Goal: Check status: Check status

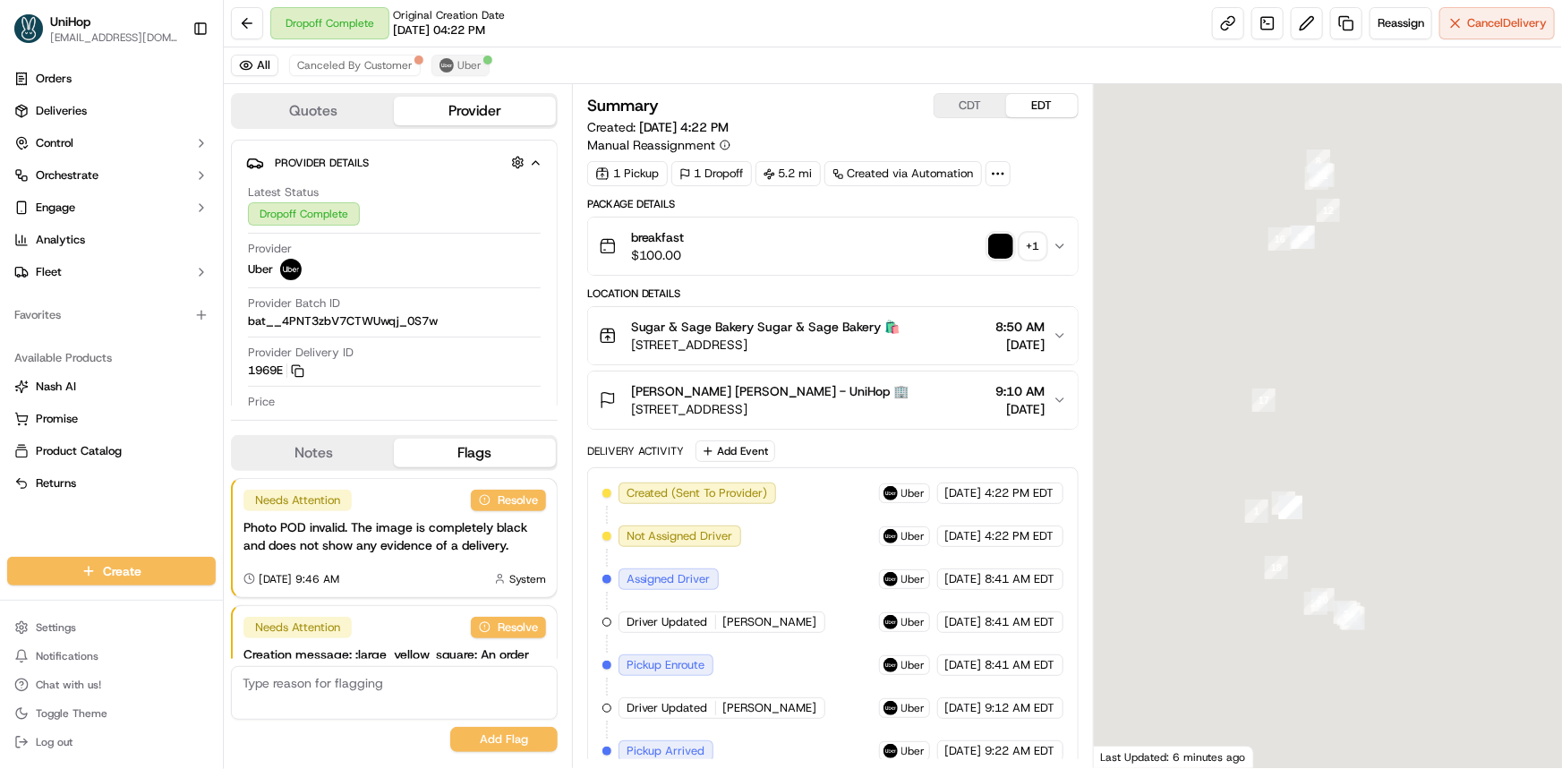
scroll to position [134, 0]
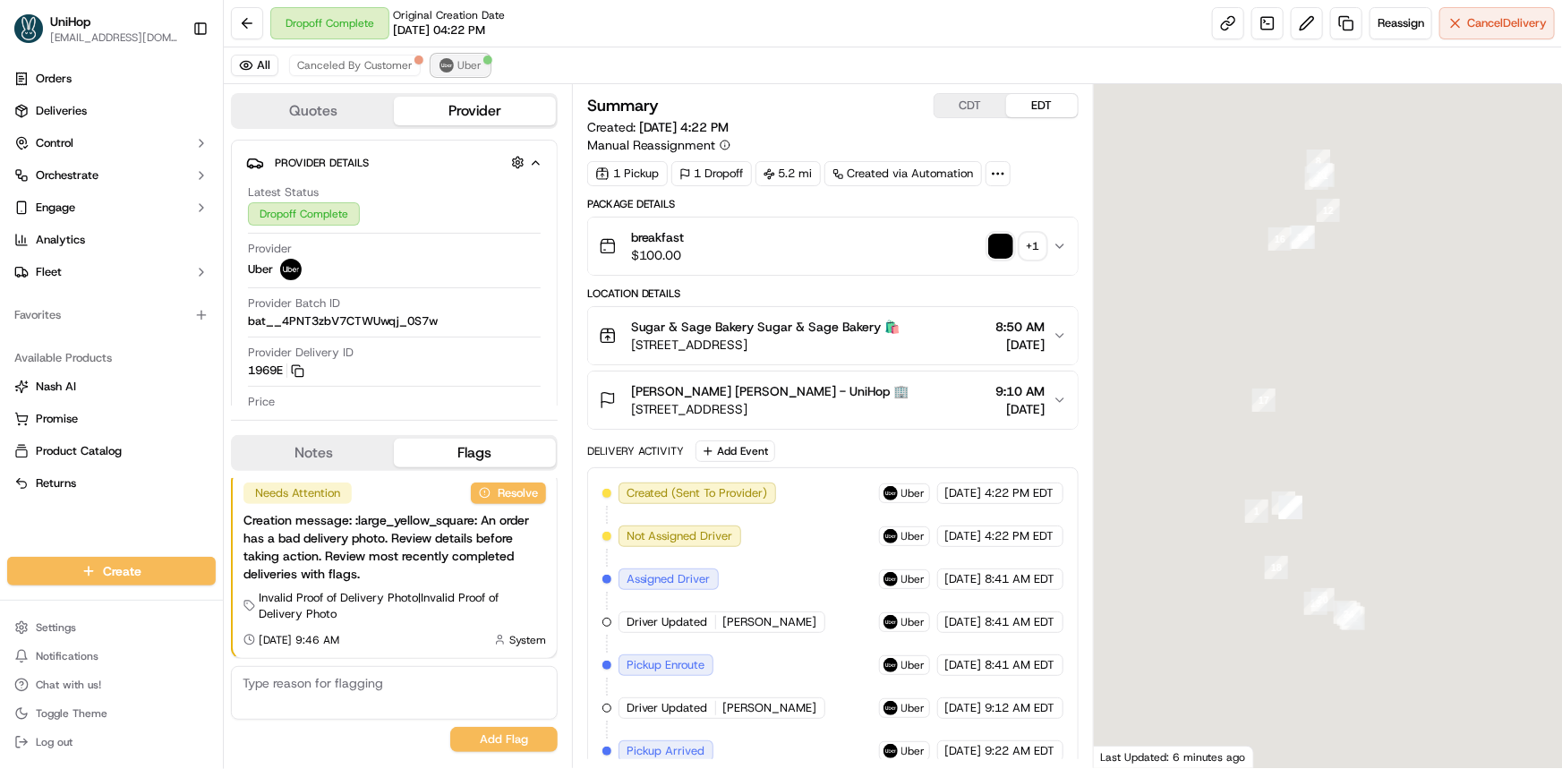
click at [469, 64] on span "Uber" at bounding box center [469, 65] width 24 height 14
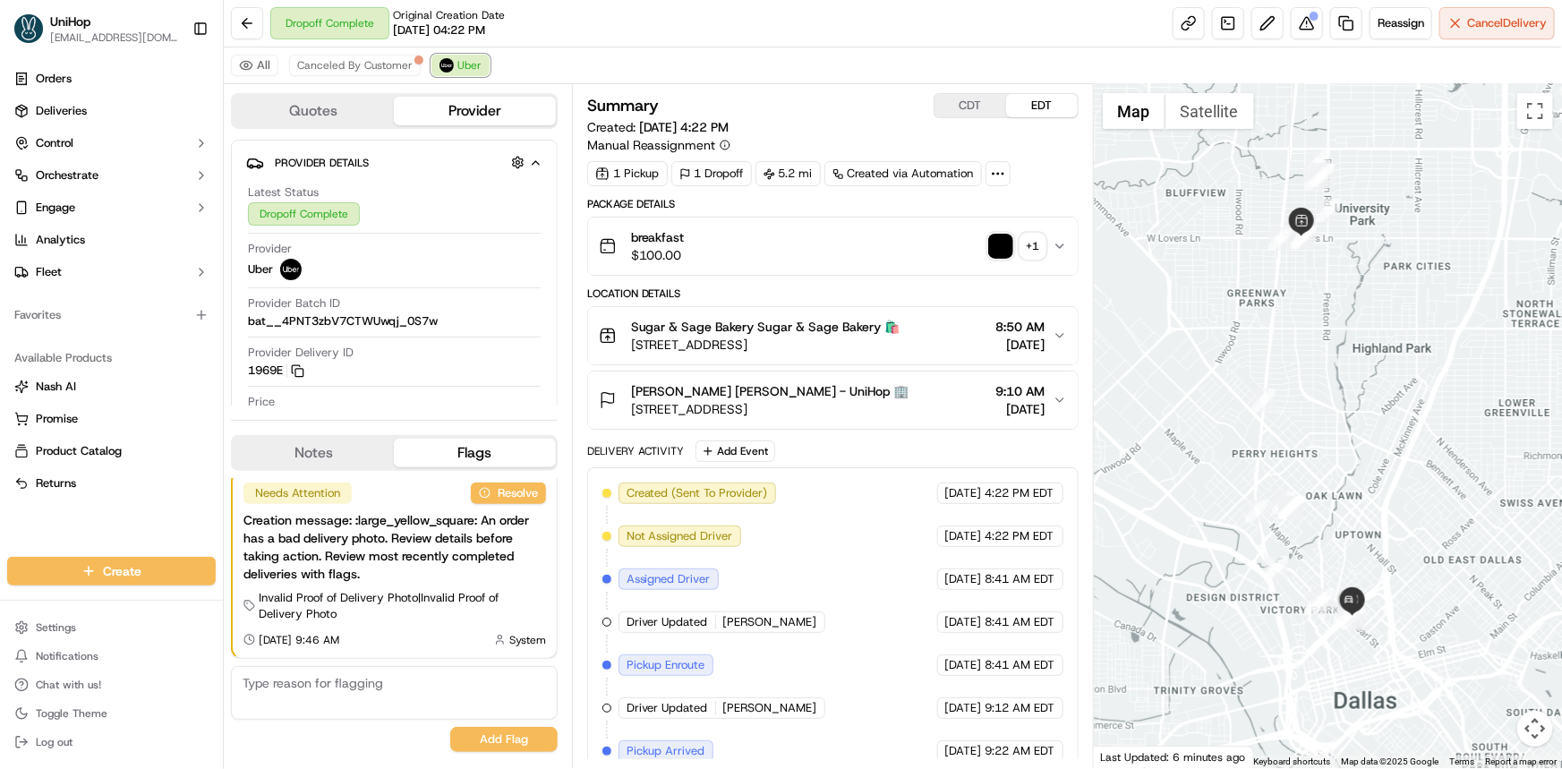
scroll to position [0, 0]
click at [364, 447] on button "Notes" at bounding box center [313, 453] width 161 height 29
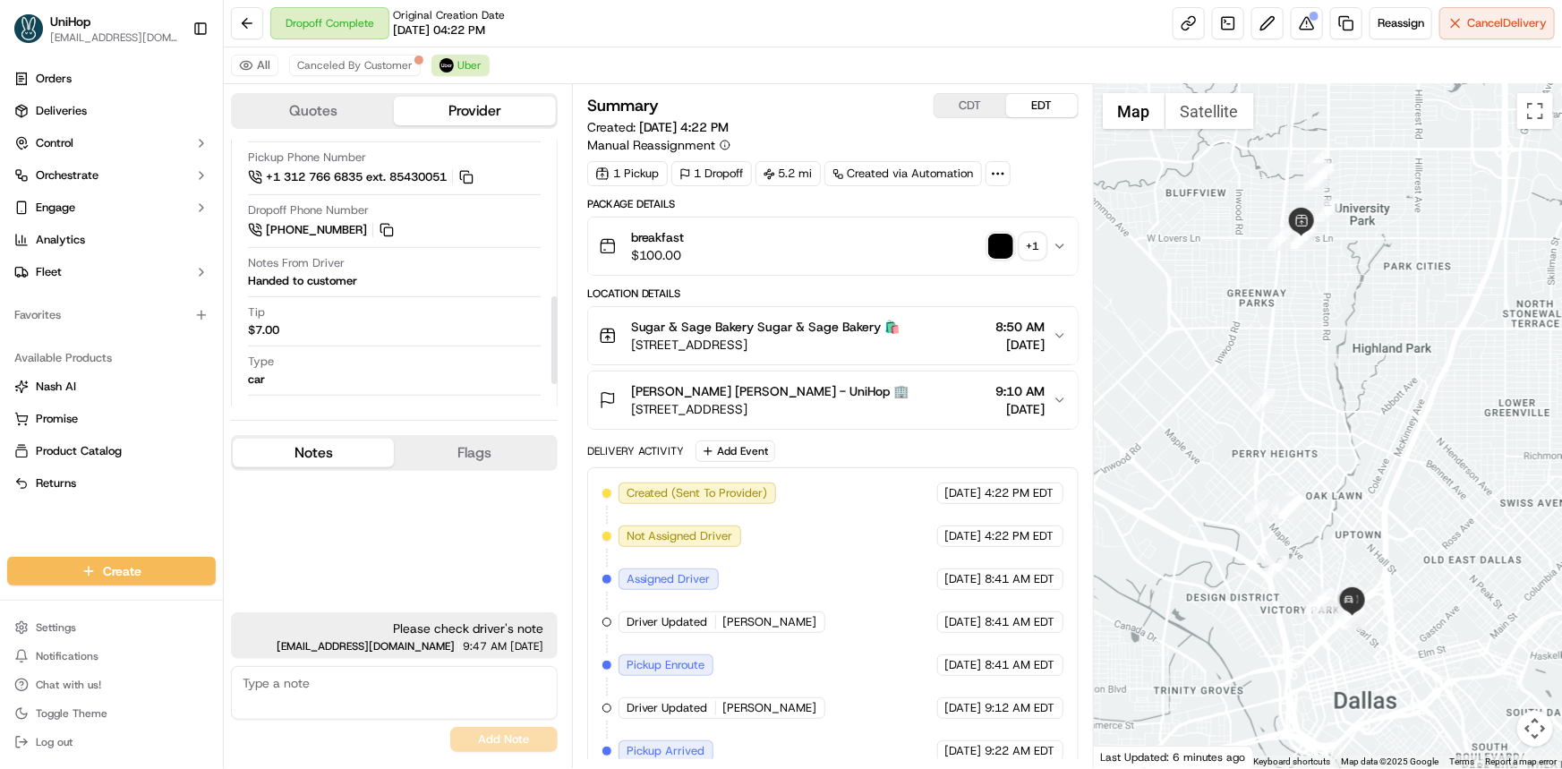
scroll to position [406, 0]
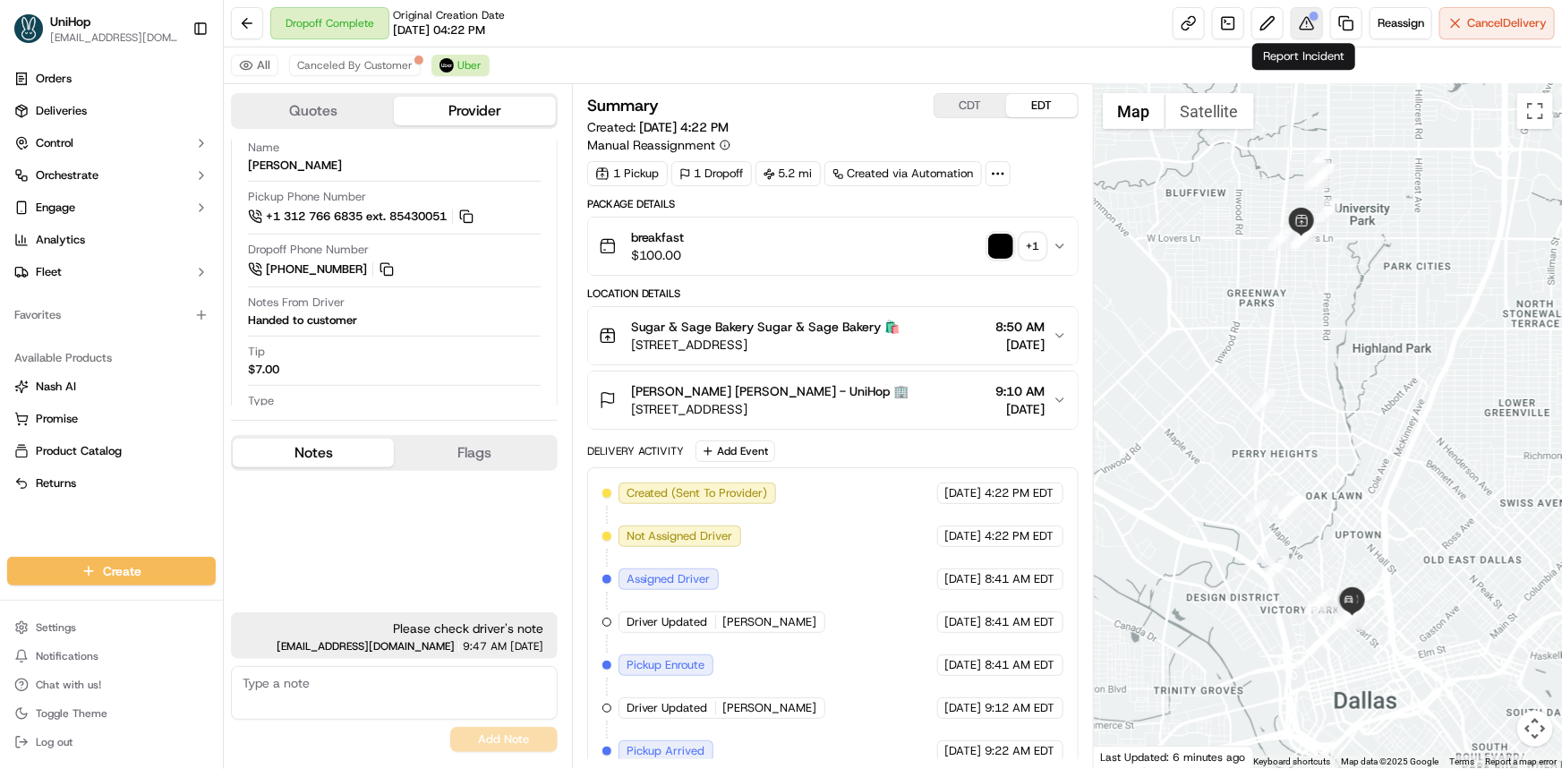
click at [1302, 24] on button at bounding box center [1306, 23] width 32 height 32
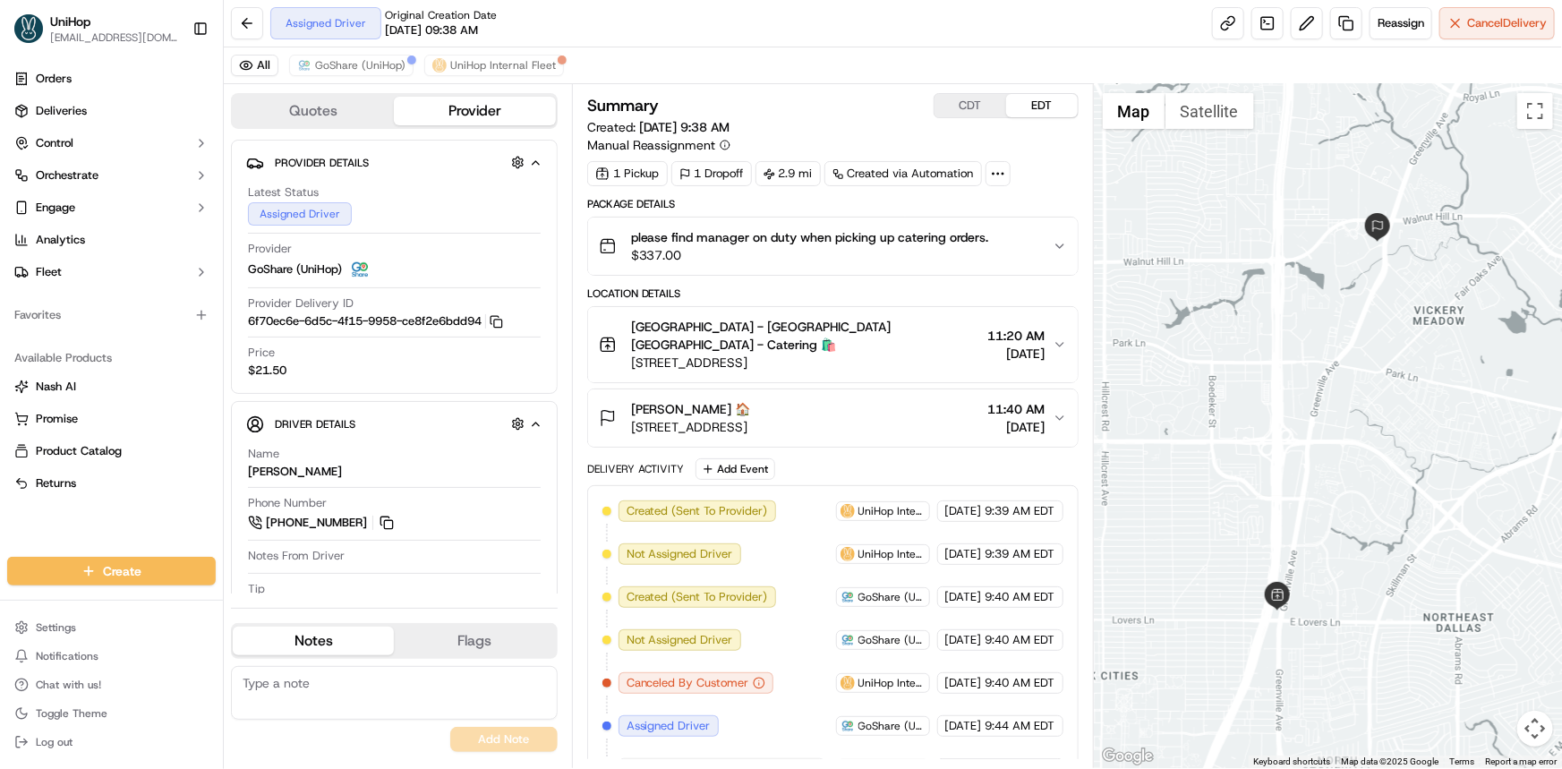
drag, startPoint x: 127, startPoint y: 523, endPoint x: 152, endPoint y: 547, distance: 34.8
click at [127, 523] on div "Orders Deliveries Control Orchestrate Engage Analytics Fleet Favorites Availabl…" at bounding box center [111, 299] width 223 height 485
drag, startPoint x: 125, startPoint y: 538, endPoint x: 122, endPoint y: 528, distance: 10.5
click at [125, 538] on div "Orders Deliveries Control Orchestrate Engage Analytics Fleet Favorites Availabl…" at bounding box center [111, 299] width 223 height 485
click at [362, 65] on span "GoShare (UniHop)" at bounding box center [360, 65] width 90 height 14
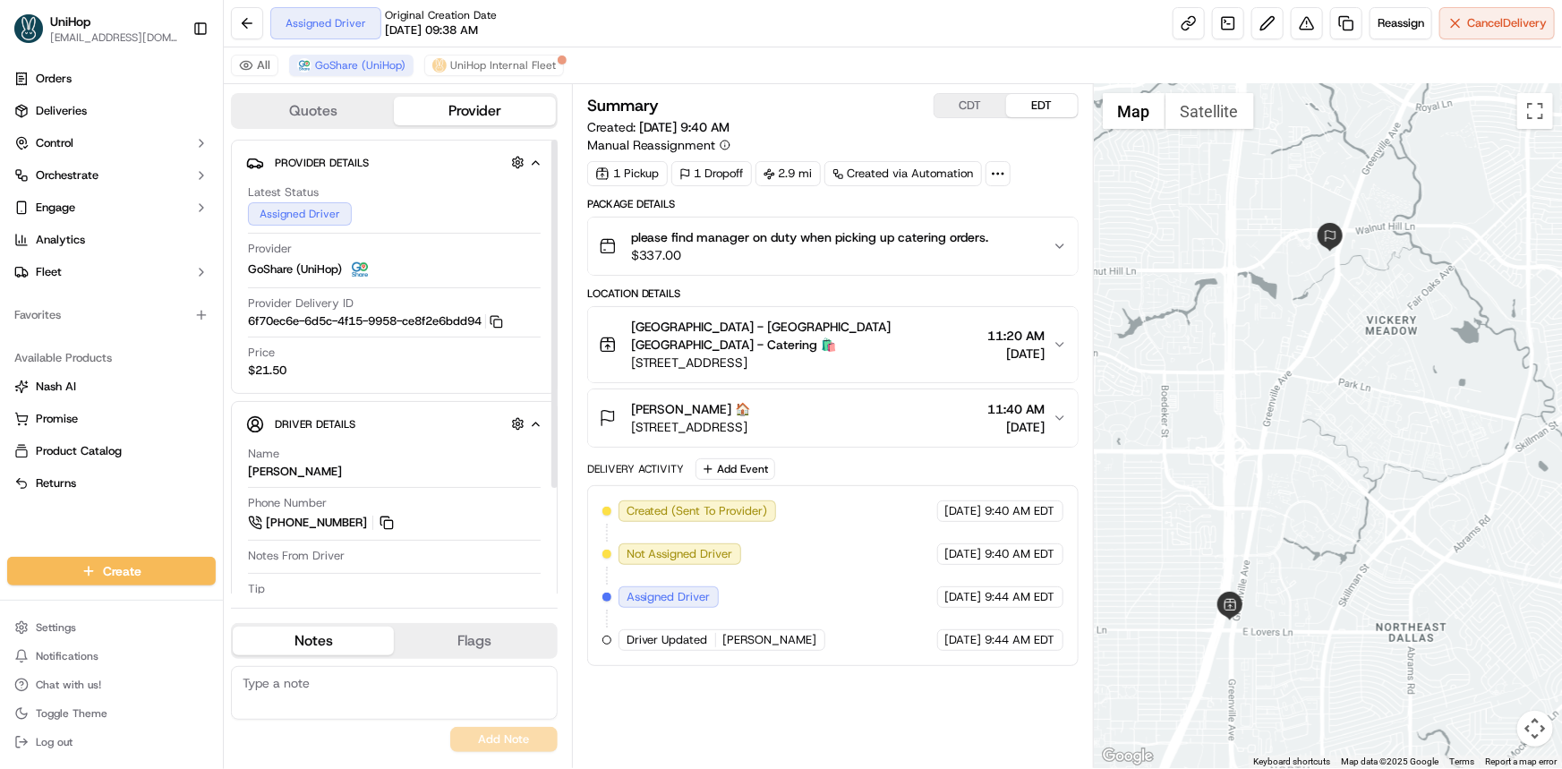
drag, startPoint x: 1239, startPoint y: 344, endPoint x: 1223, endPoint y: 358, distance: 21.6
click at [1229, 349] on div at bounding box center [1328, 426] width 468 height 684
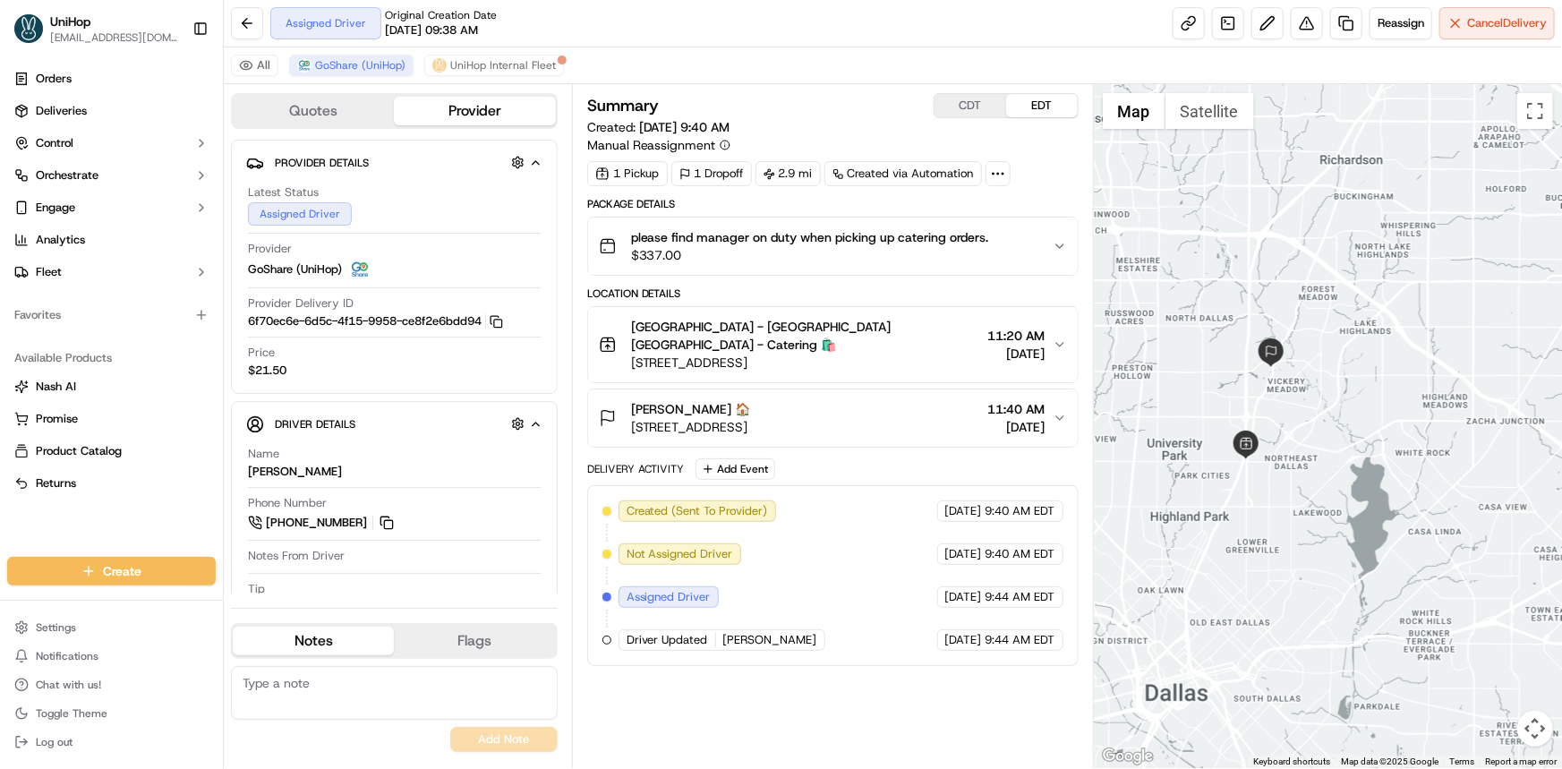
drag, startPoint x: 1256, startPoint y: 369, endPoint x: 1317, endPoint y: 395, distance: 67.0
click at [1316, 393] on div at bounding box center [1328, 426] width 468 height 684
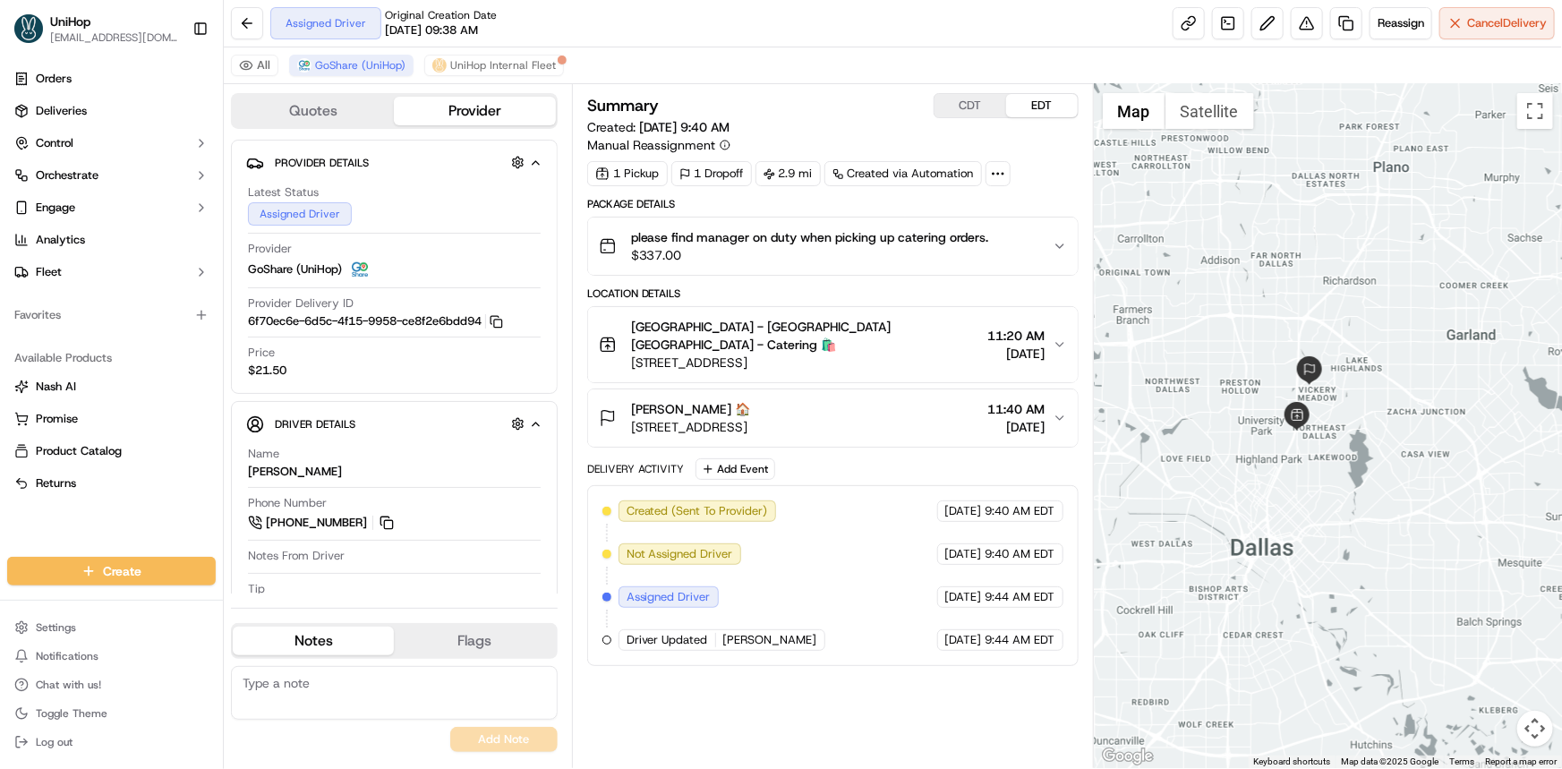
drag, startPoint x: 1377, startPoint y: 419, endPoint x: 1373, endPoint y: 427, distance: 9.2
click at [1373, 425] on div at bounding box center [1328, 426] width 468 height 684
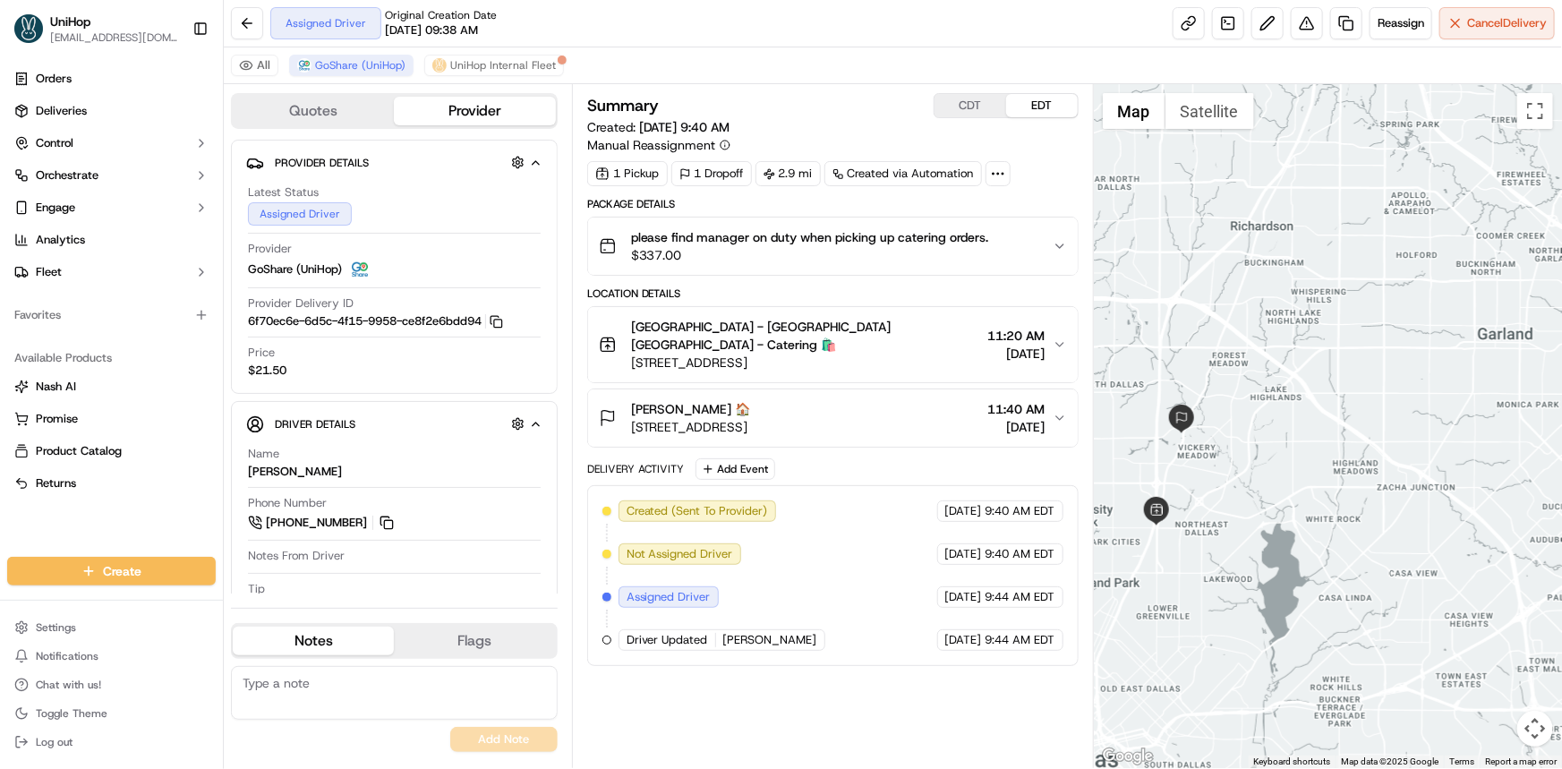
drag, startPoint x: 1332, startPoint y: 410, endPoint x: 1334, endPoint y: 393, distance: 17.2
click at [1334, 393] on div at bounding box center [1328, 426] width 468 height 684
drag, startPoint x: 1217, startPoint y: 501, endPoint x: 1212, endPoint y: 546, distance: 45.1
click at [1222, 539] on div at bounding box center [1328, 426] width 468 height 684
click at [1212, 539] on div at bounding box center [1328, 426] width 468 height 684
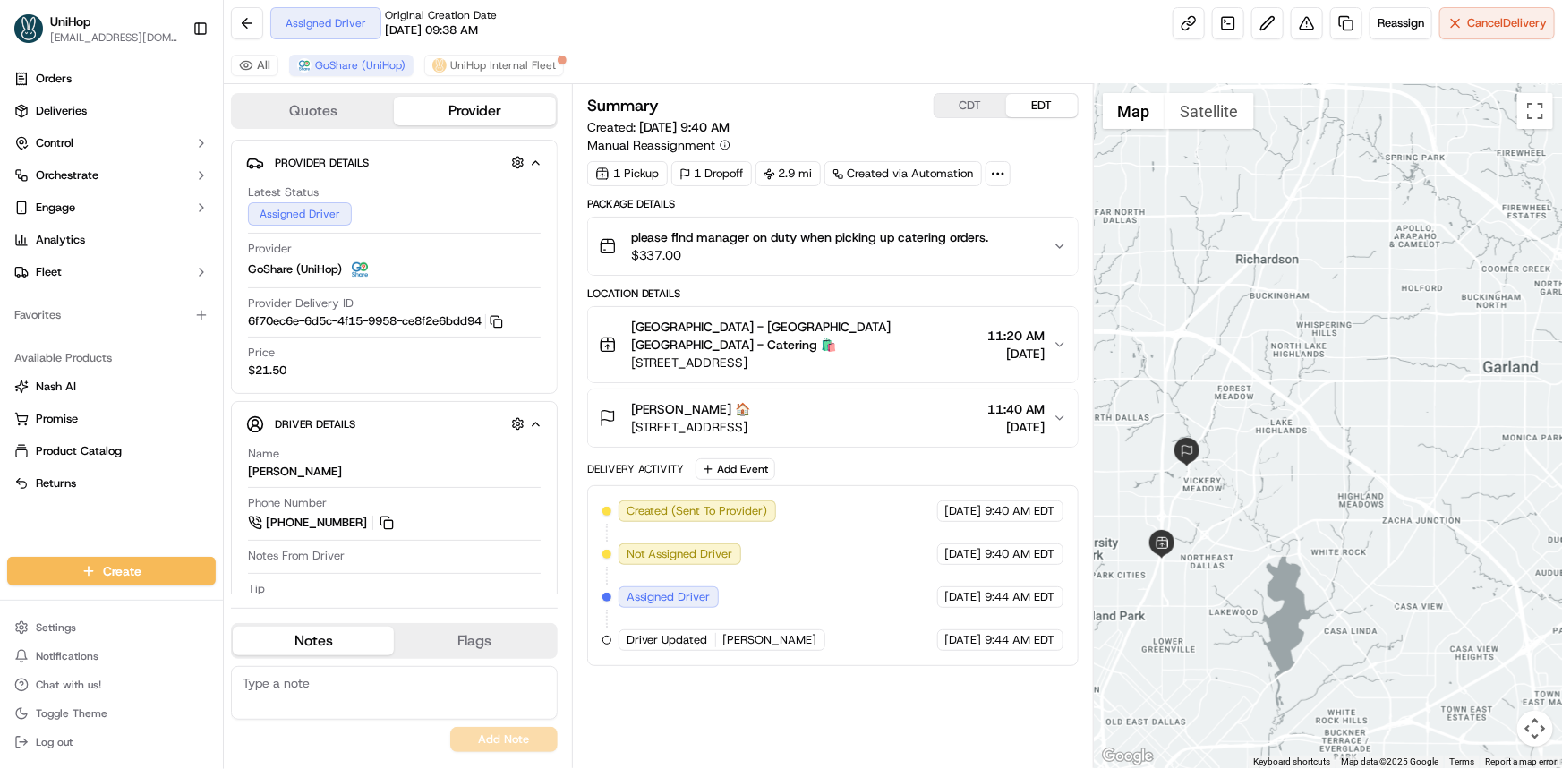
drag, startPoint x: 1313, startPoint y: 540, endPoint x: 1310, endPoint y: 525, distance: 14.6
click at [1324, 532] on div at bounding box center [1328, 426] width 468 height 684
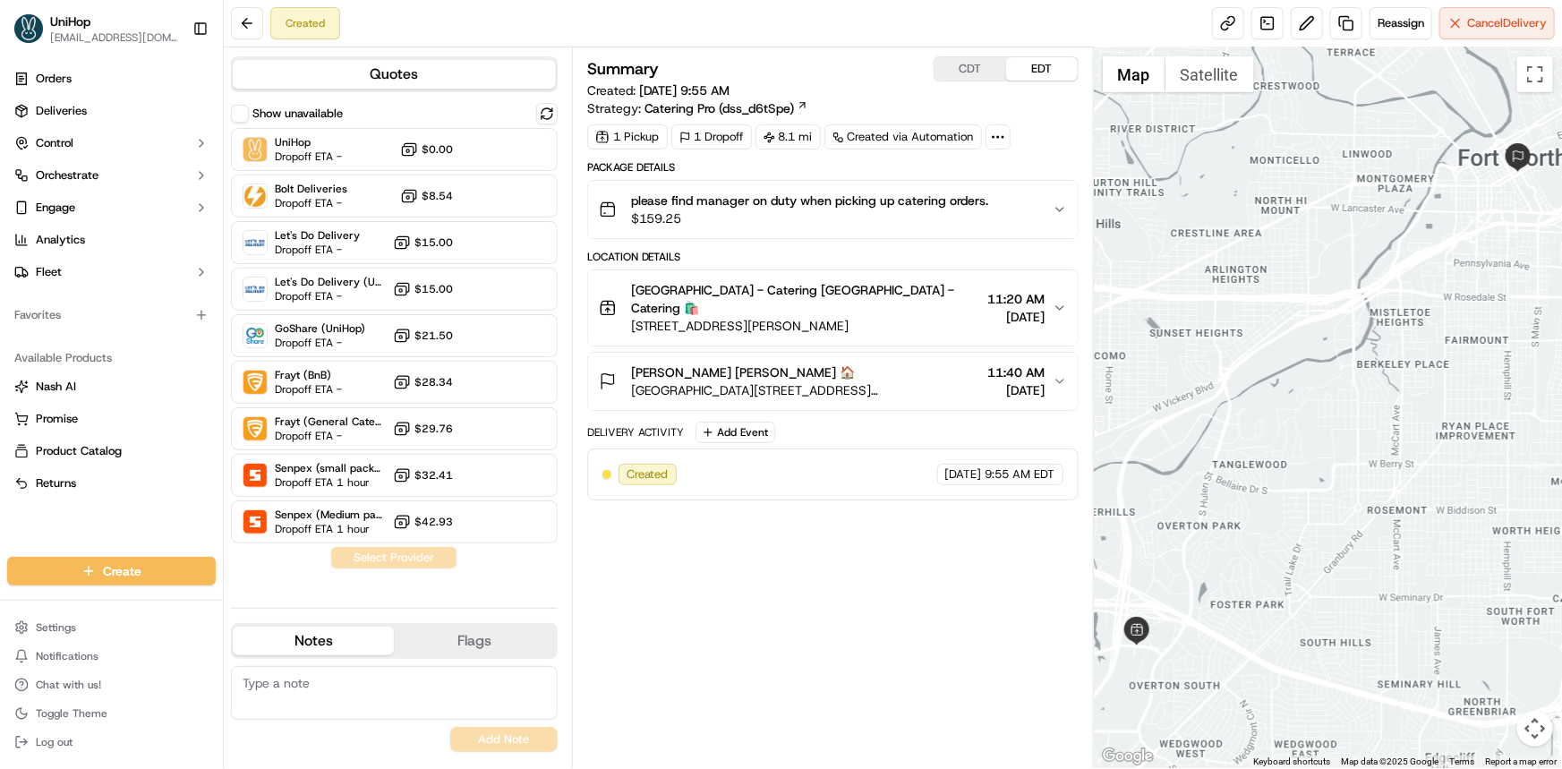
click at [143, 511] on div "Orders Deliveries Control Orchestrate Engage Analytics Fleet Favorites Availabl…" at bounding box center [111, 299] width 223 height 485
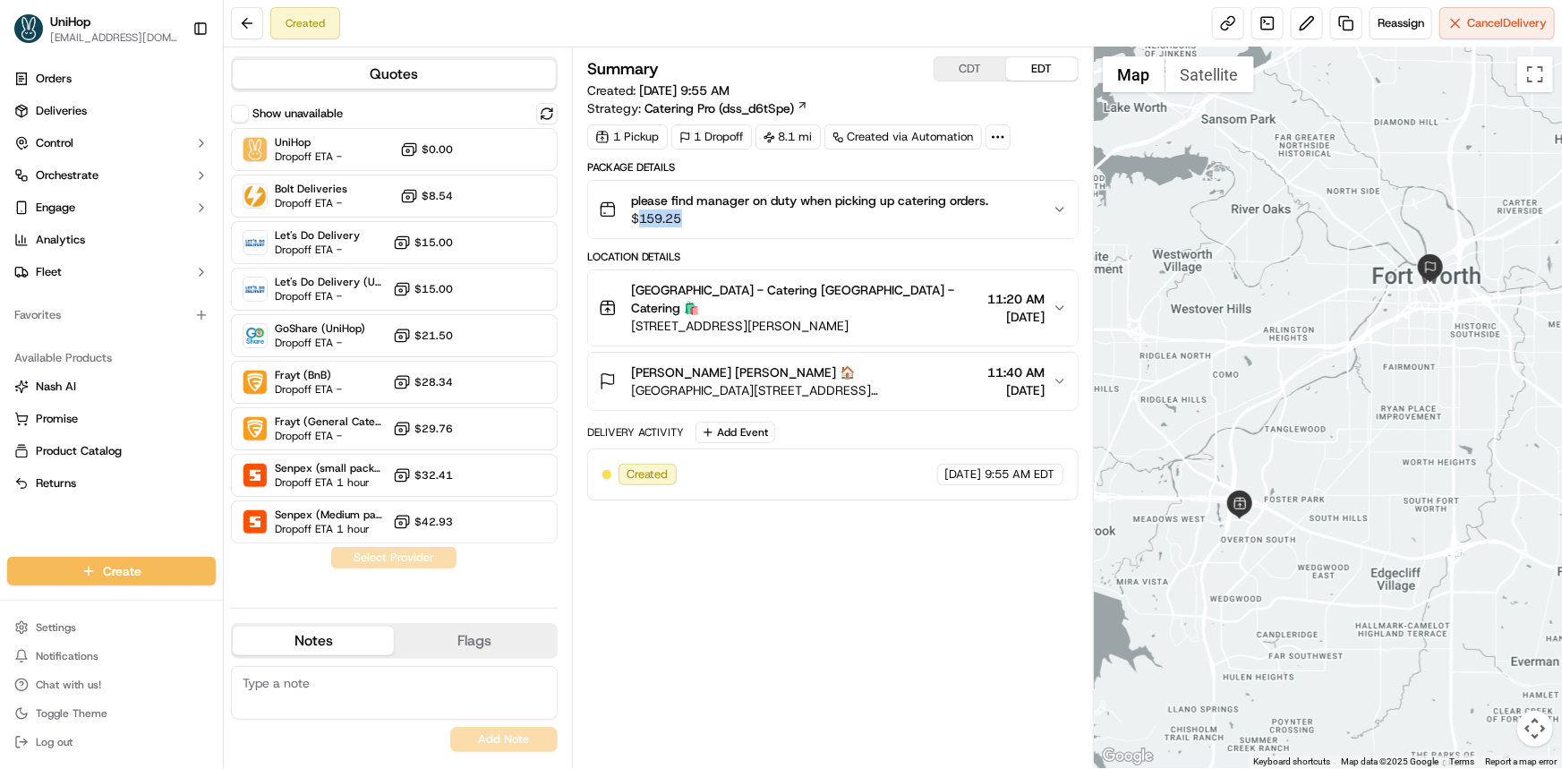
drag, startPoint x: 638, startPoint y: 217, endPoint x: 680, endPoint y: 223, distance: 42.4
click at [680, 223] on span "$159.25" at bounding box center [810, 218] width 358 height 18
copy span "159.25"
drag, startPoint x: 776, startPoint y: 139, endPoint x: 796, endPoint y: 158, distance: 27.9
click at [796, 141] on div "8.1 mi" at bounding box center [787, 136] width 65 height 25
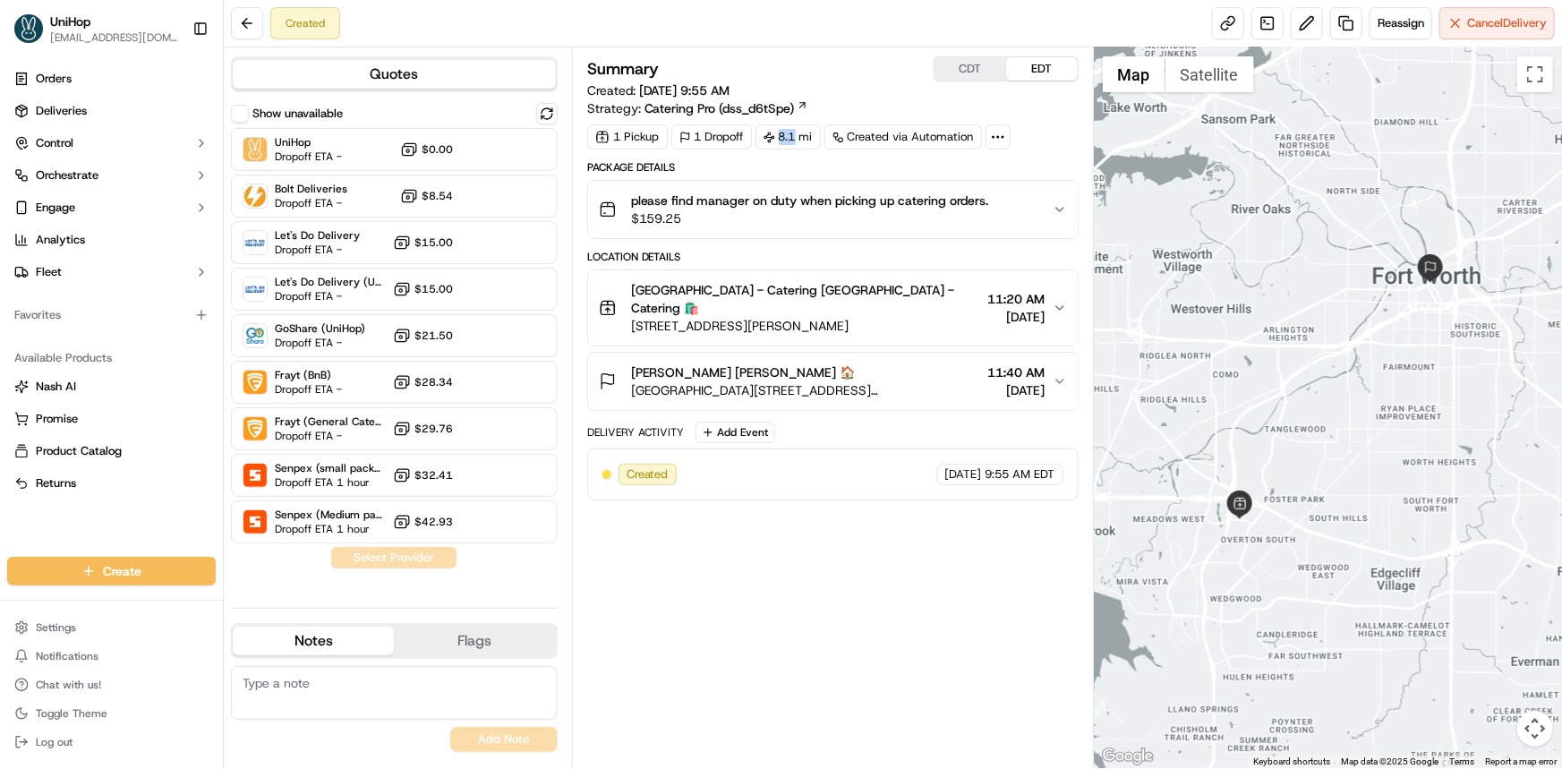
copy div "8.1"
click at [1299, 21] on button at bounding box center [1306, 23] width 32 height 32
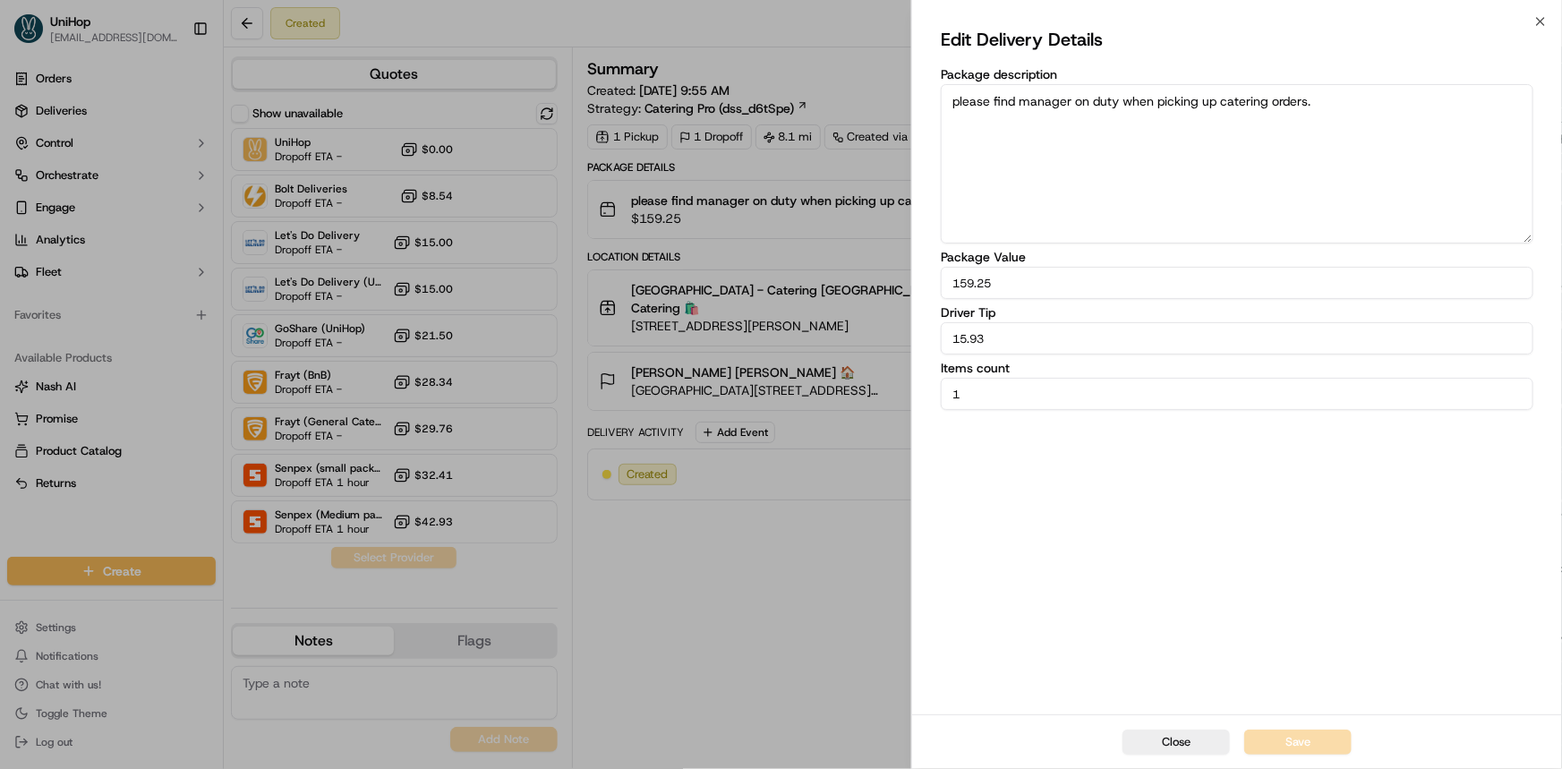
click at [876, 353] on body "UniHop dispatch@unihop.app Toggle Sidebar Orders Deliveries Control Orchestrate…" at bounding box center [781, 384] width 1562 height 769
drag, startPoint x: 815, startPoint y: 597, endPoint x: 200, endPoint y: 3, distance: 855.0
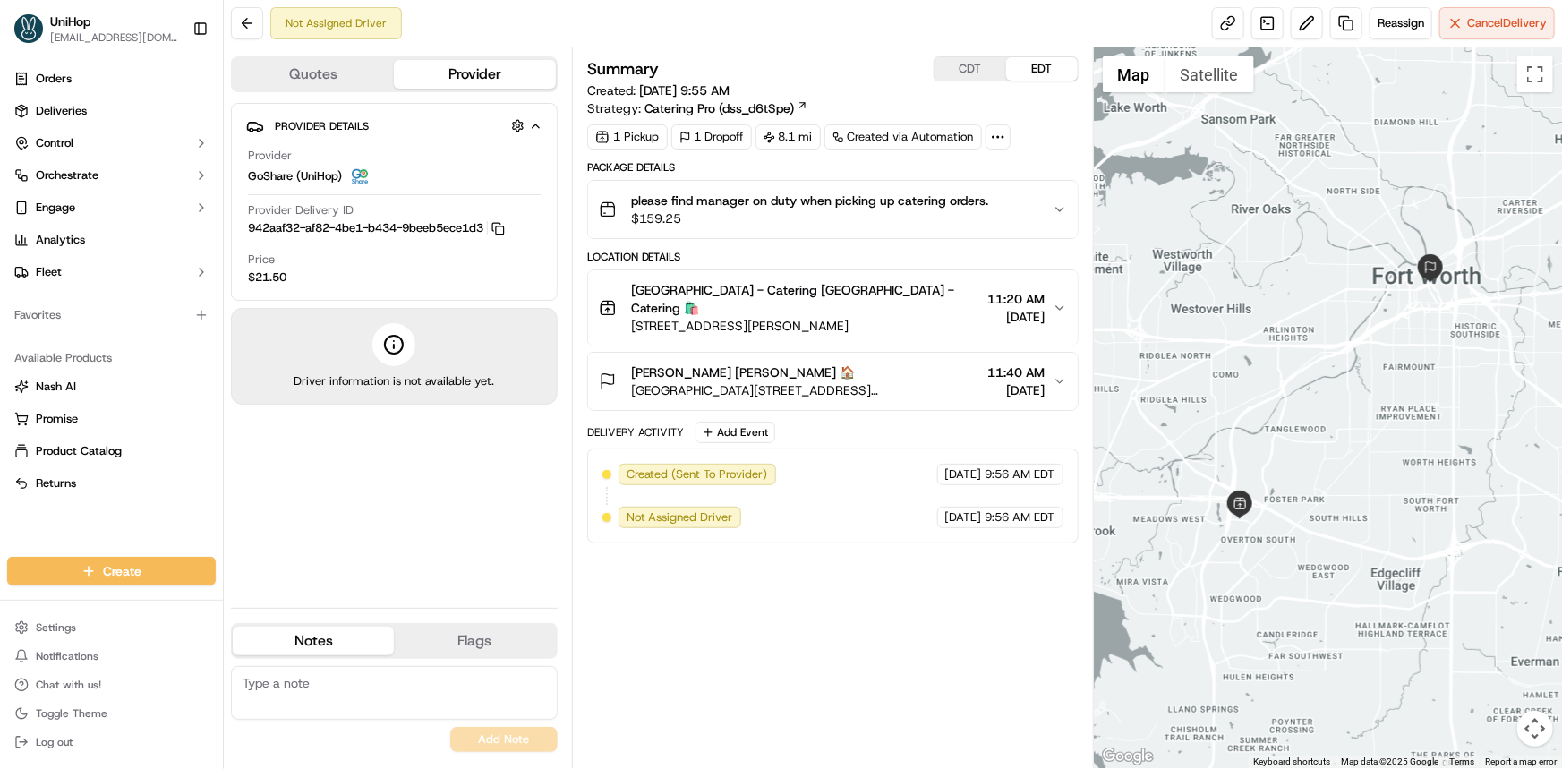
click at [148, 539] on div "Orders Deliveries Control Orchestrate Engage Analytics Fleet Favorites Availabl…" at bounding box center [111, 299] width 223 height 485
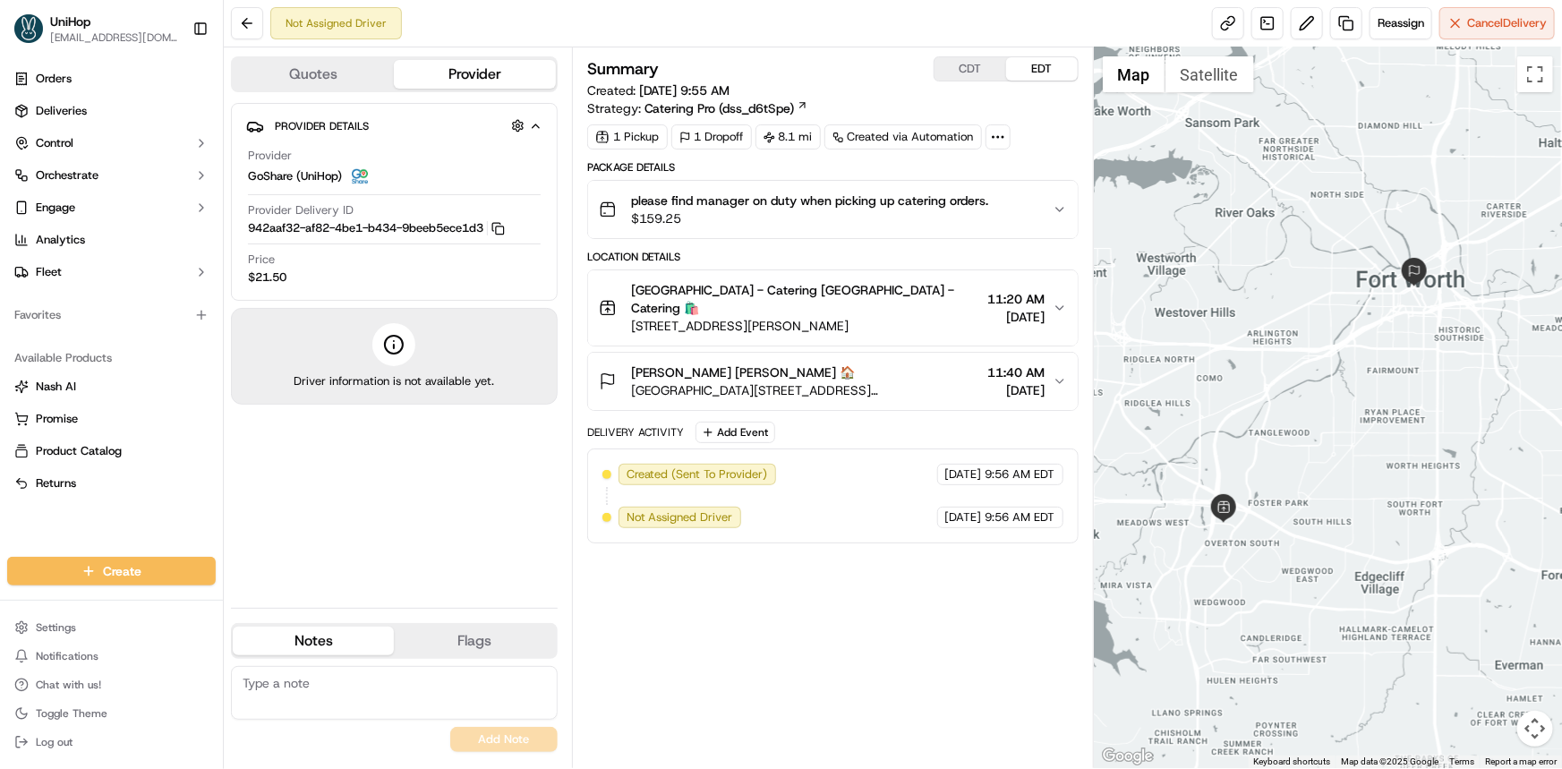
click at [1247, 537] on div at bounding box center [1328, 407] width 468 height 720
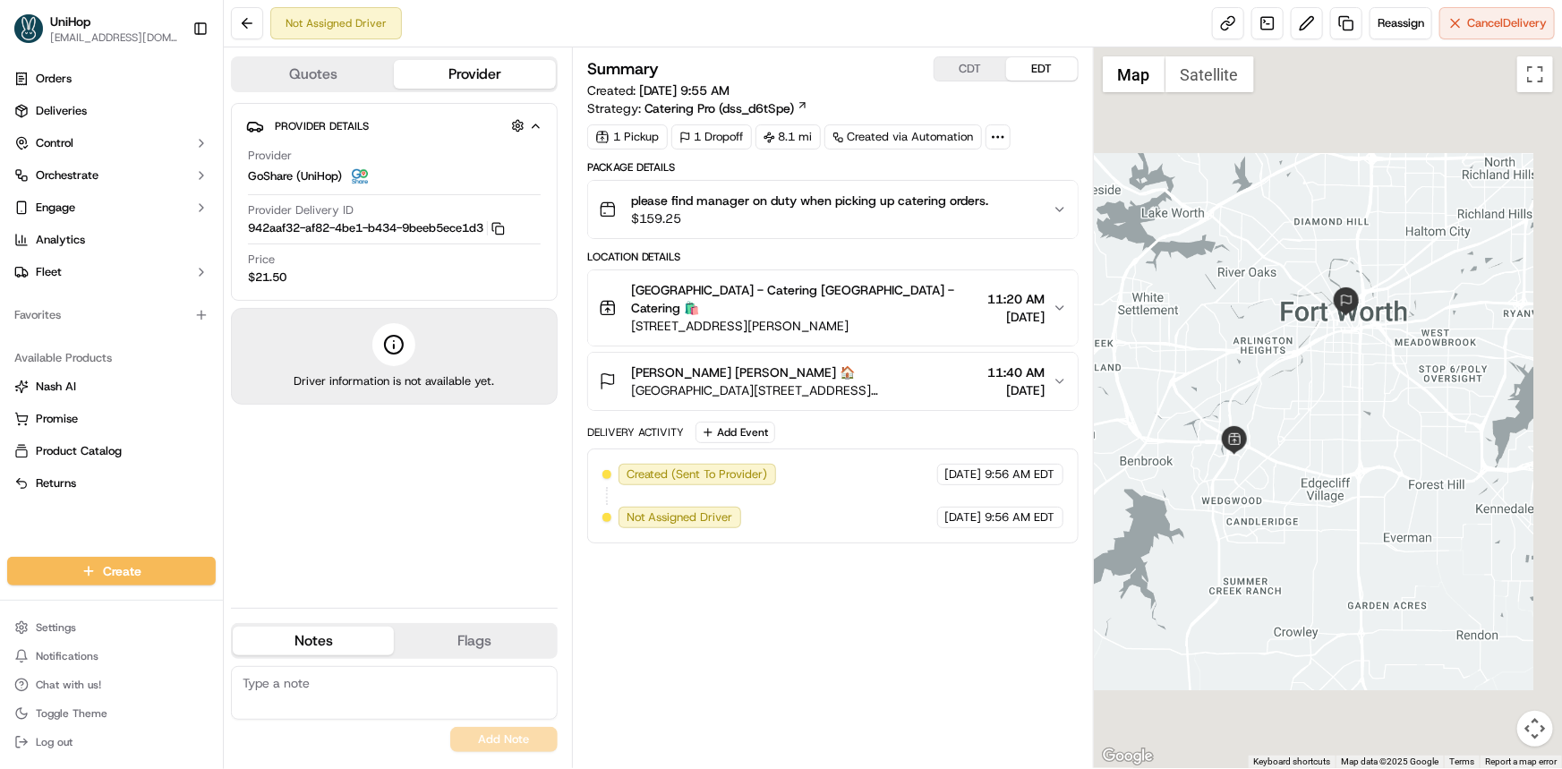
click at [1307, 384] on div at bounding box center [1328, 407] width 468 height 720
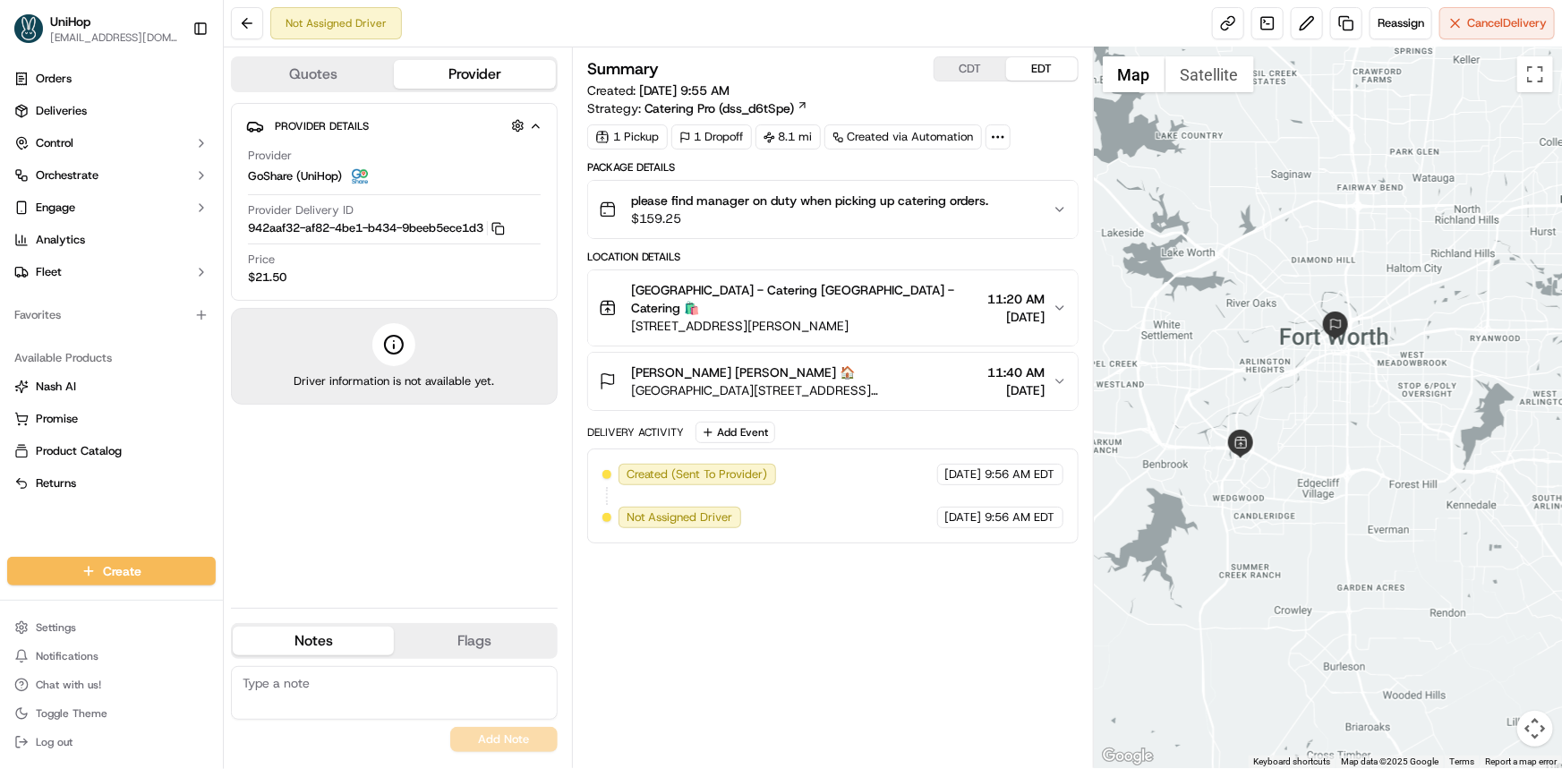
click at [1341, 413] on div at bounding box center [1328, 407] width 468 height 720
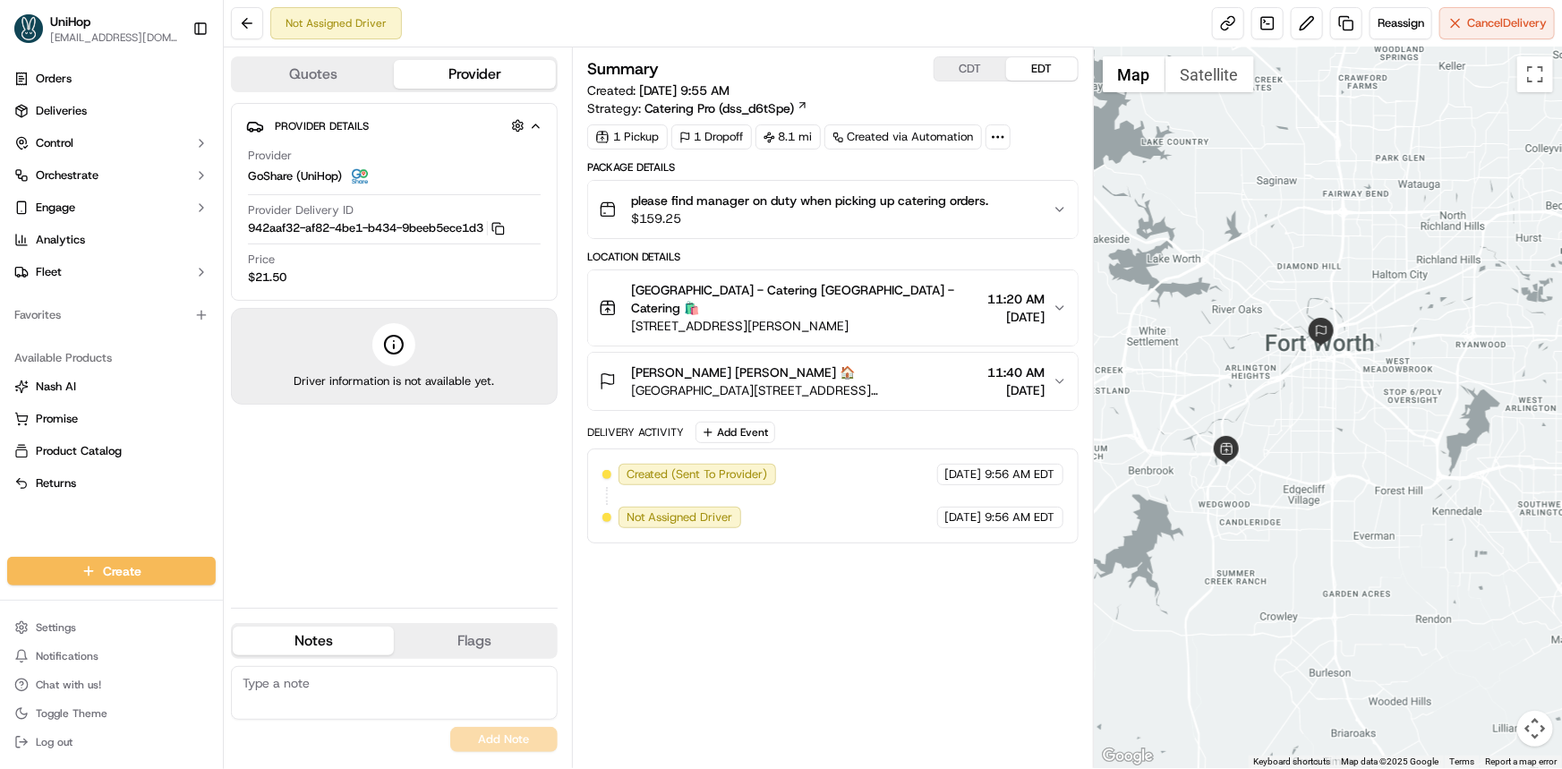
click at [979, 64] on button "CDT" at bounding box center [970, 68] width 72 height 23
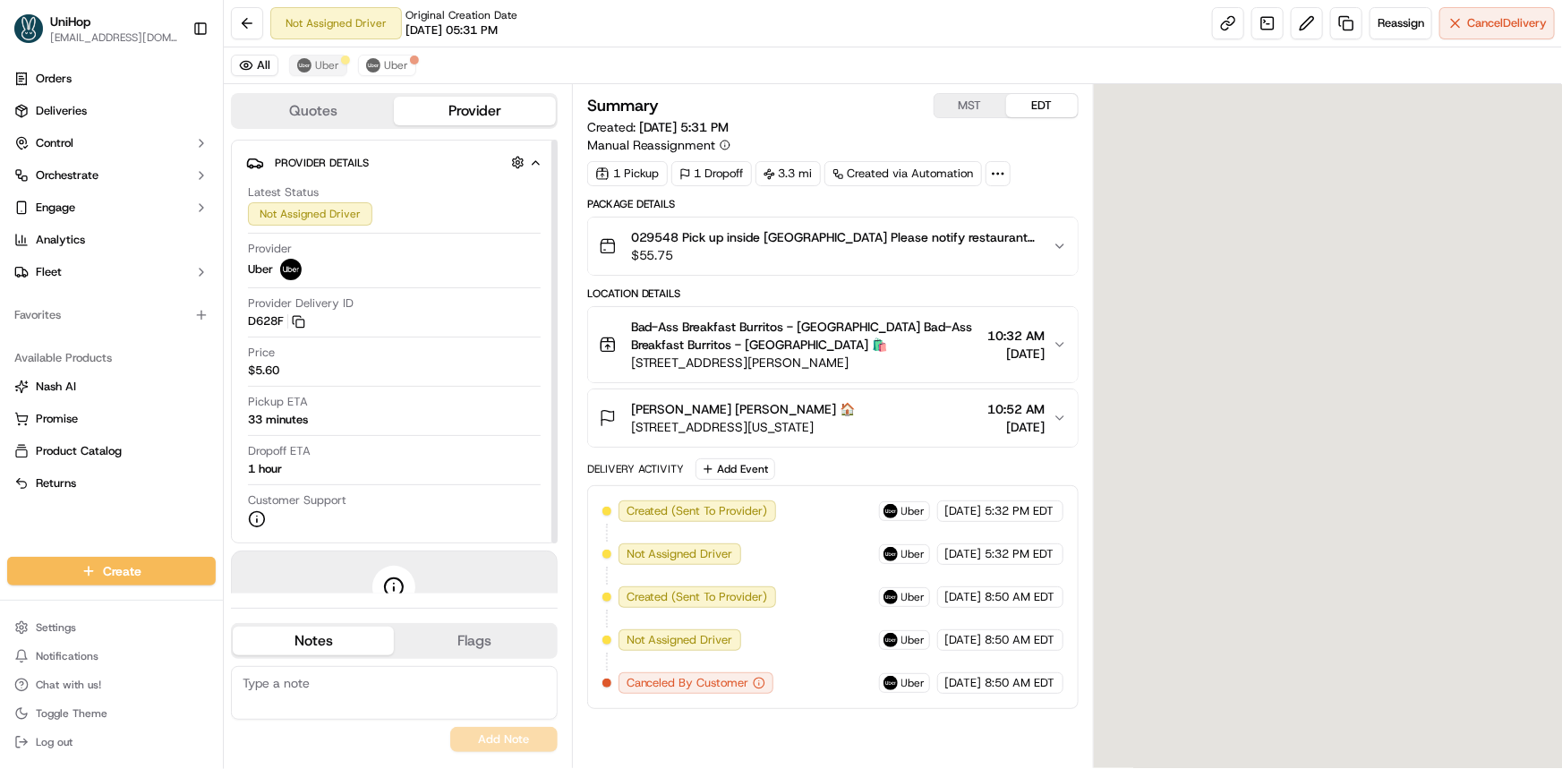
click at [323, 47] on div "All Uber Uber" at bounding box center [893, 65] width 1338 height 37
click at [322, 60] on span "Uber" at bounding box center [327, 65] width 24 height 14
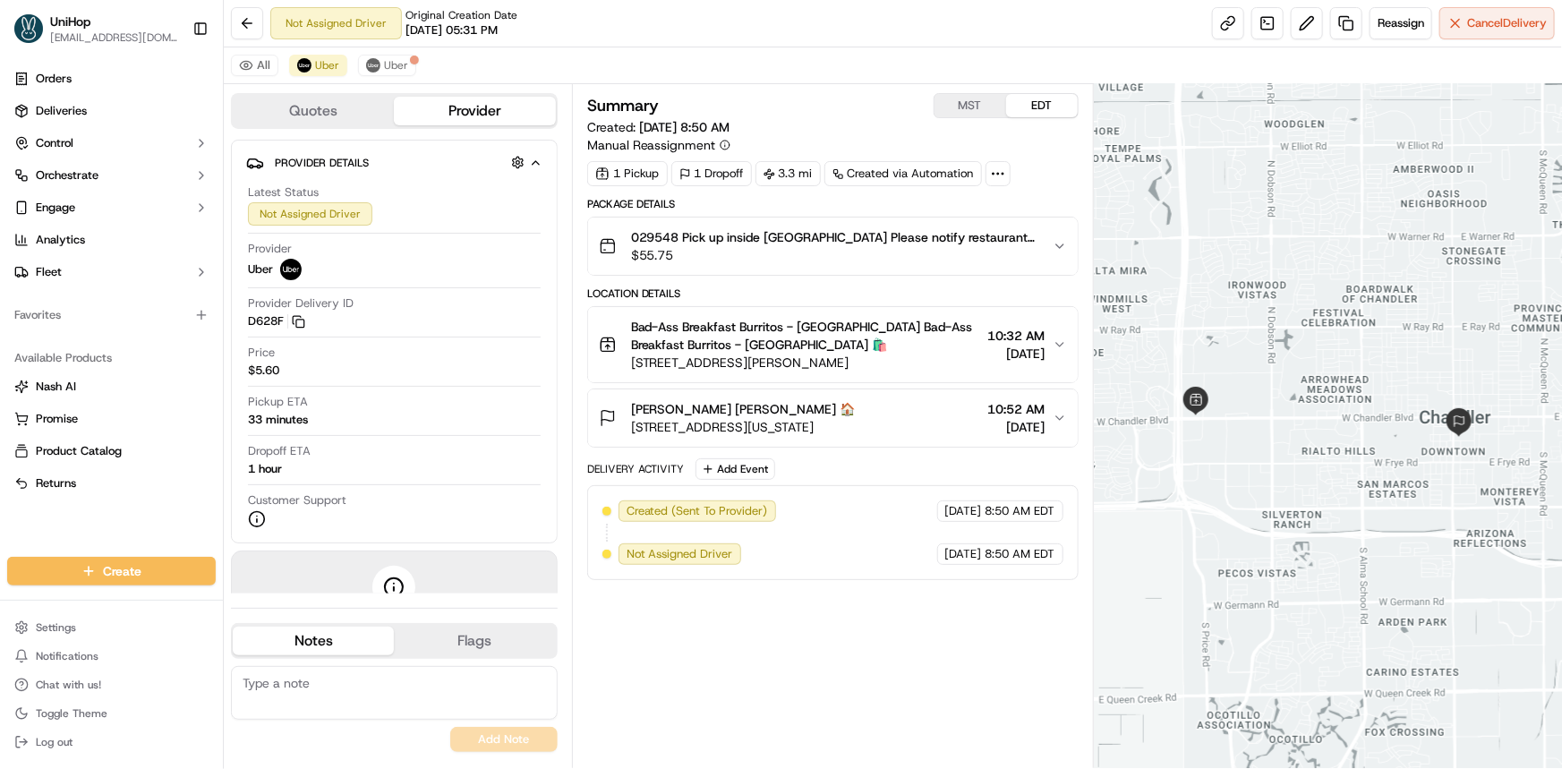
click at [1375, 505] on div at bounding box center [1328, 426] width 468 height 684
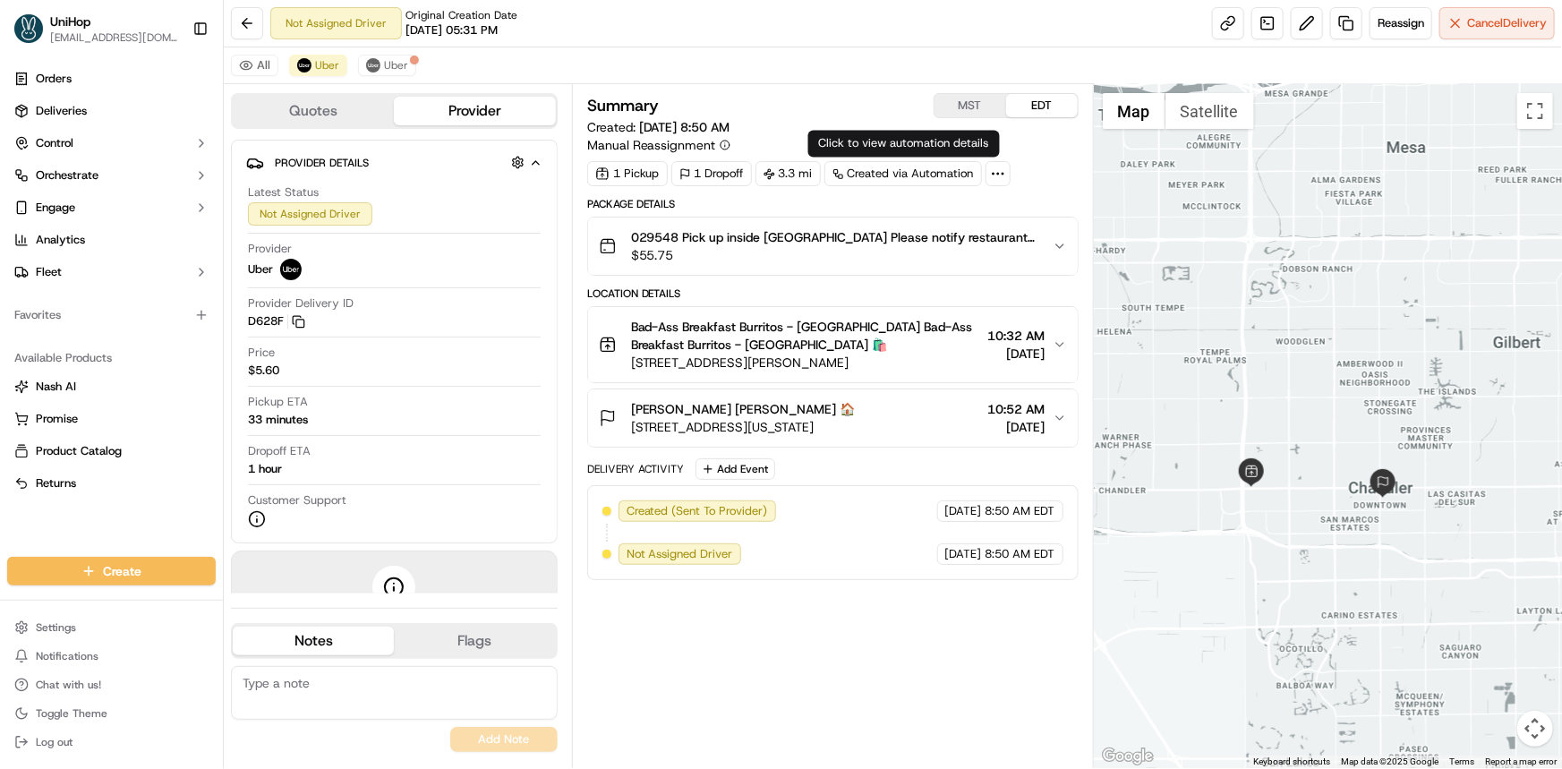
click at [966, 115] on button "MST" at bounding box center [970, 105] width 72 height 23
click at [1014, 98] on button "EDT" at bounding box center [1042, 105] width 72 height 23
drag, startPoint x: 1401, startPoint y: 626, endPoint x: 1387, endPoint y: 617, distance: 17.4
click at [1389, 617] on div at bounding box center [1328, 426] width 468 height 684
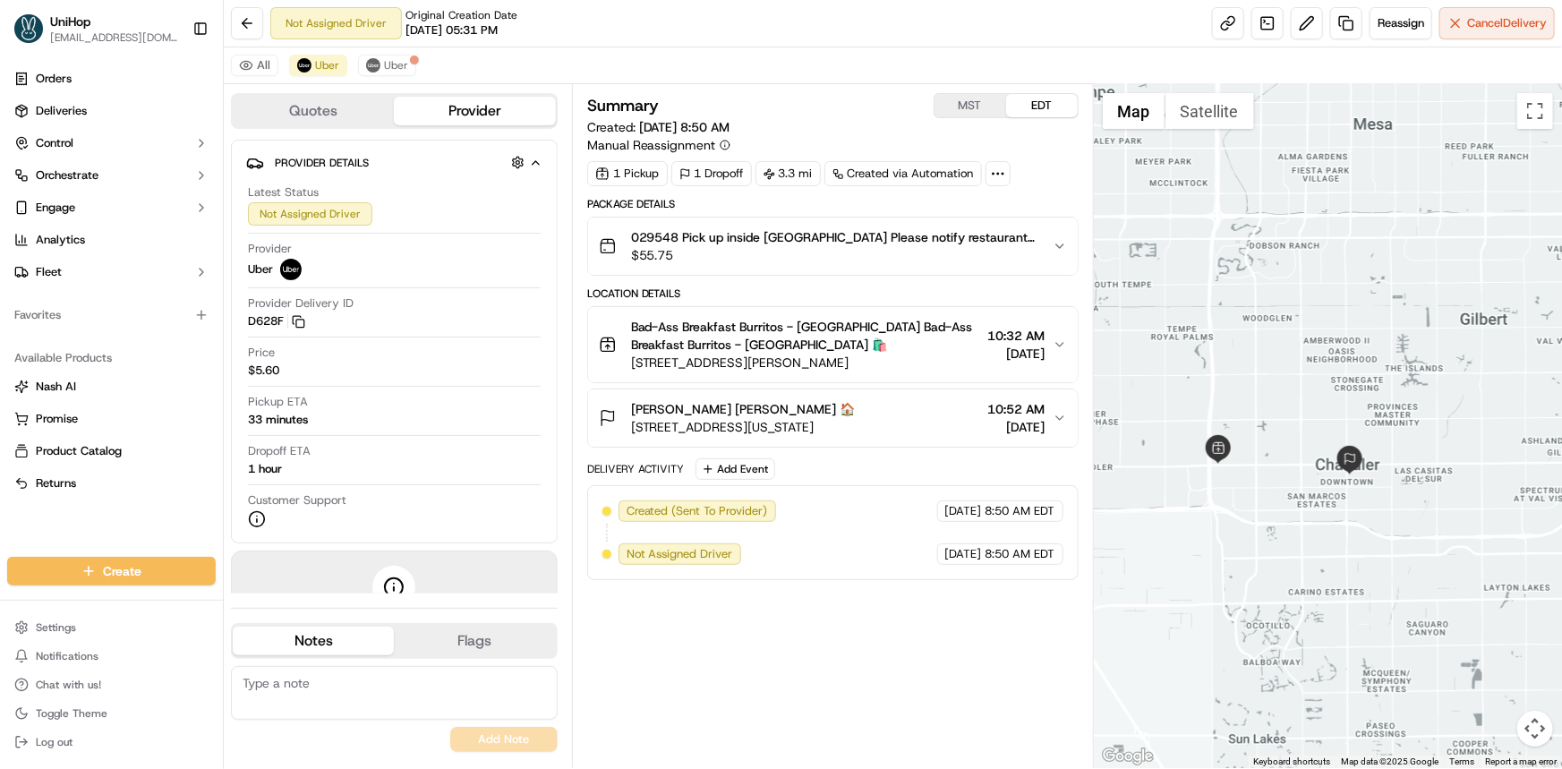
click at [91, 524] on div "Orders Deliveries Control Orchestrate Engage Analytics Fleet Favorites Availabl…" at bounding box center [111, 299] width 223 height 485
click at [1204, 451] on img at bounding box center [1218, 449] width 29 height 29
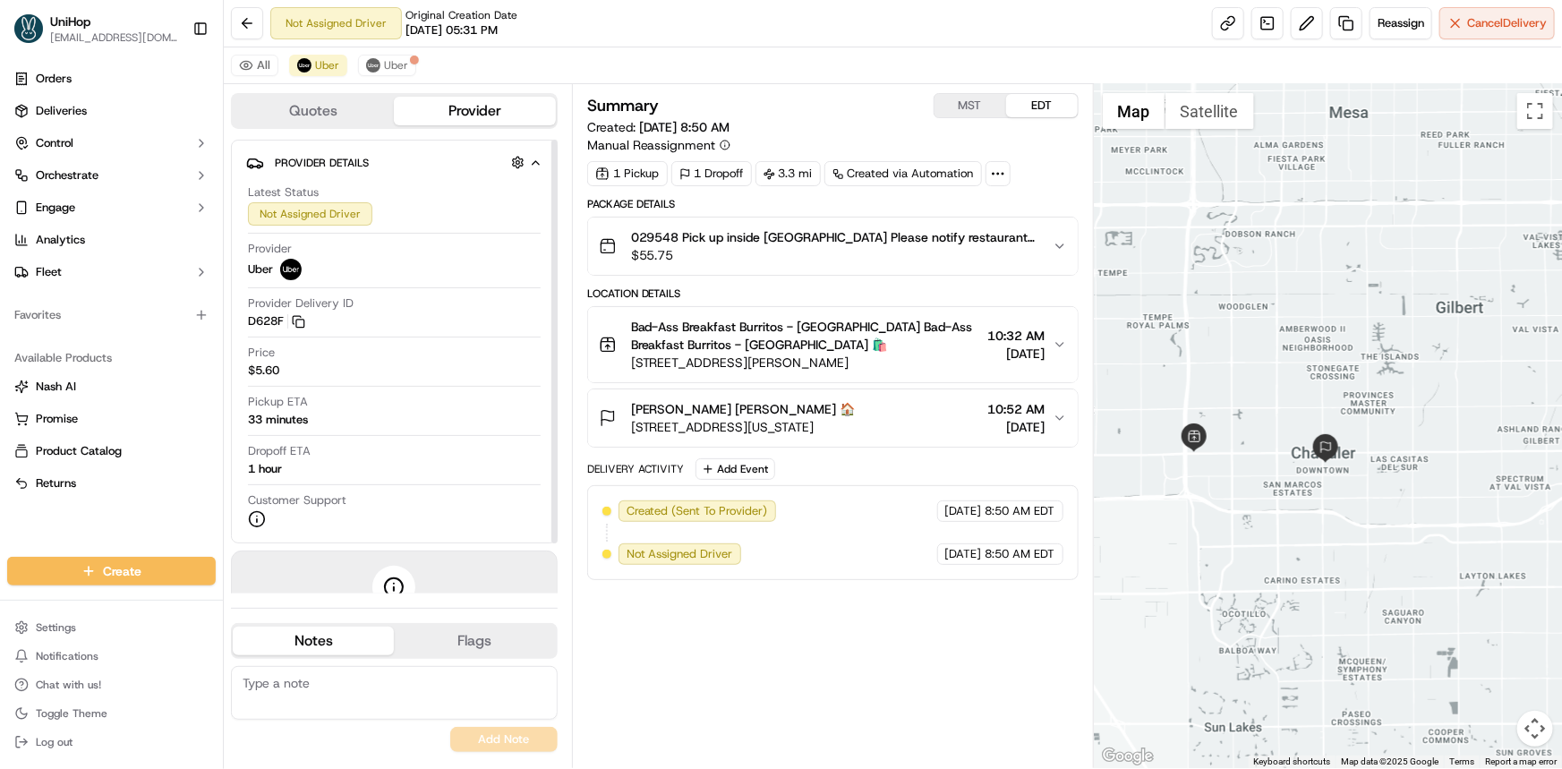
click at [1378, 459] on div "To navigate, press the arrow keys." at bounding box center [1328, 426] width 468 height 684
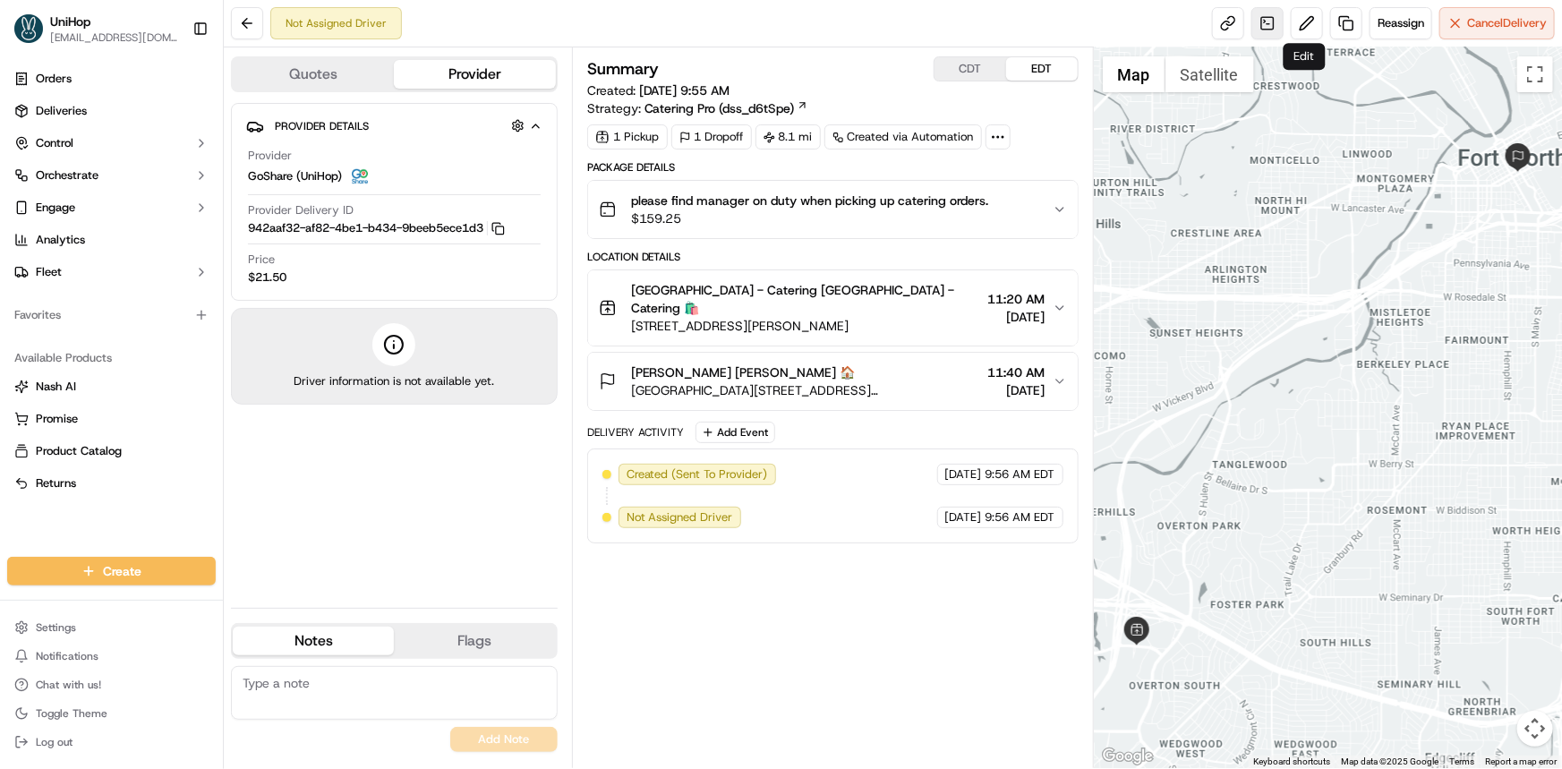
click at [1279, 23] on link at bounding box center [1267, 23] width 32 height 32
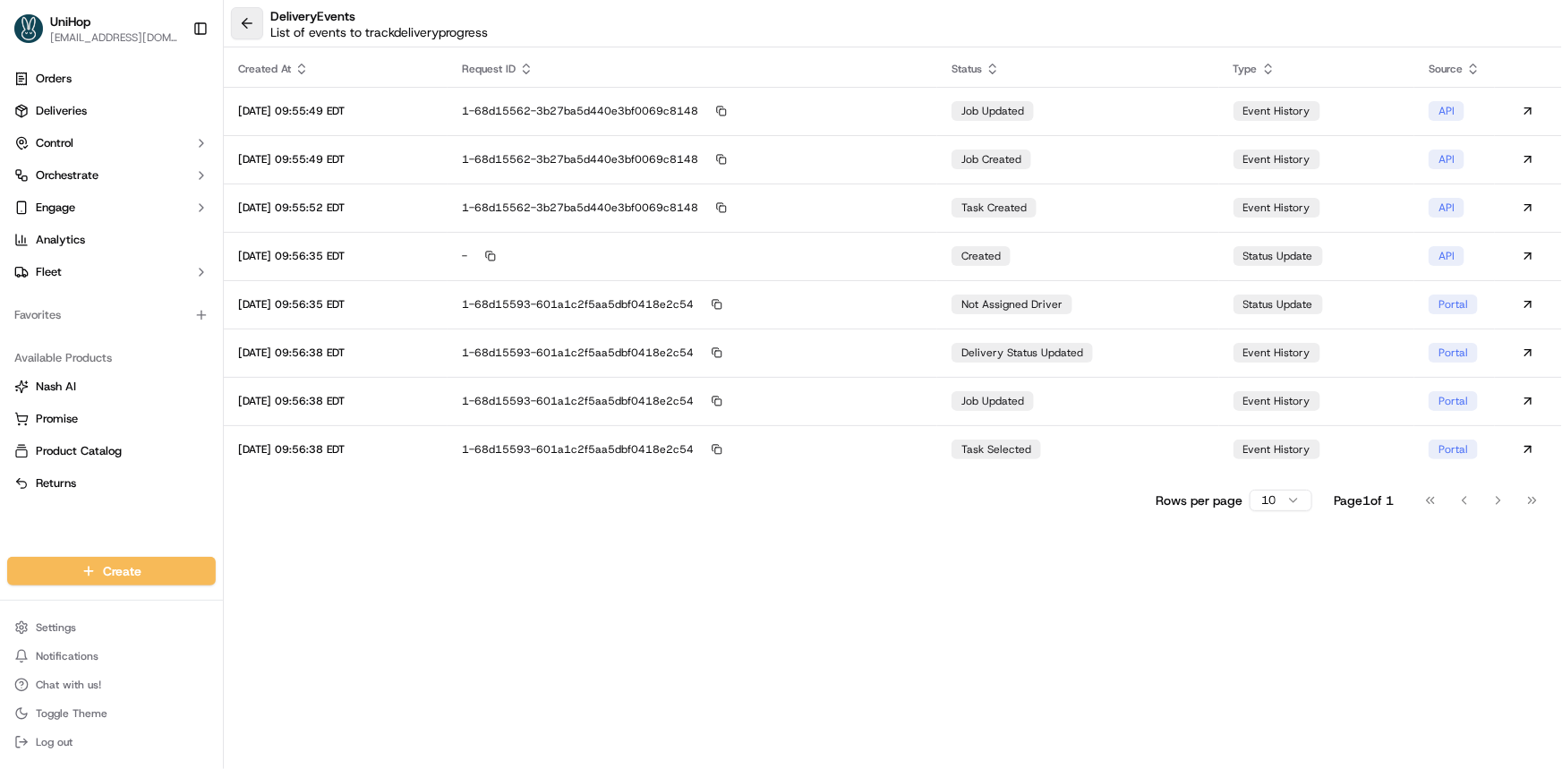
click at [241, 30] on button at bounding box center [247, 23] width 32 height 32
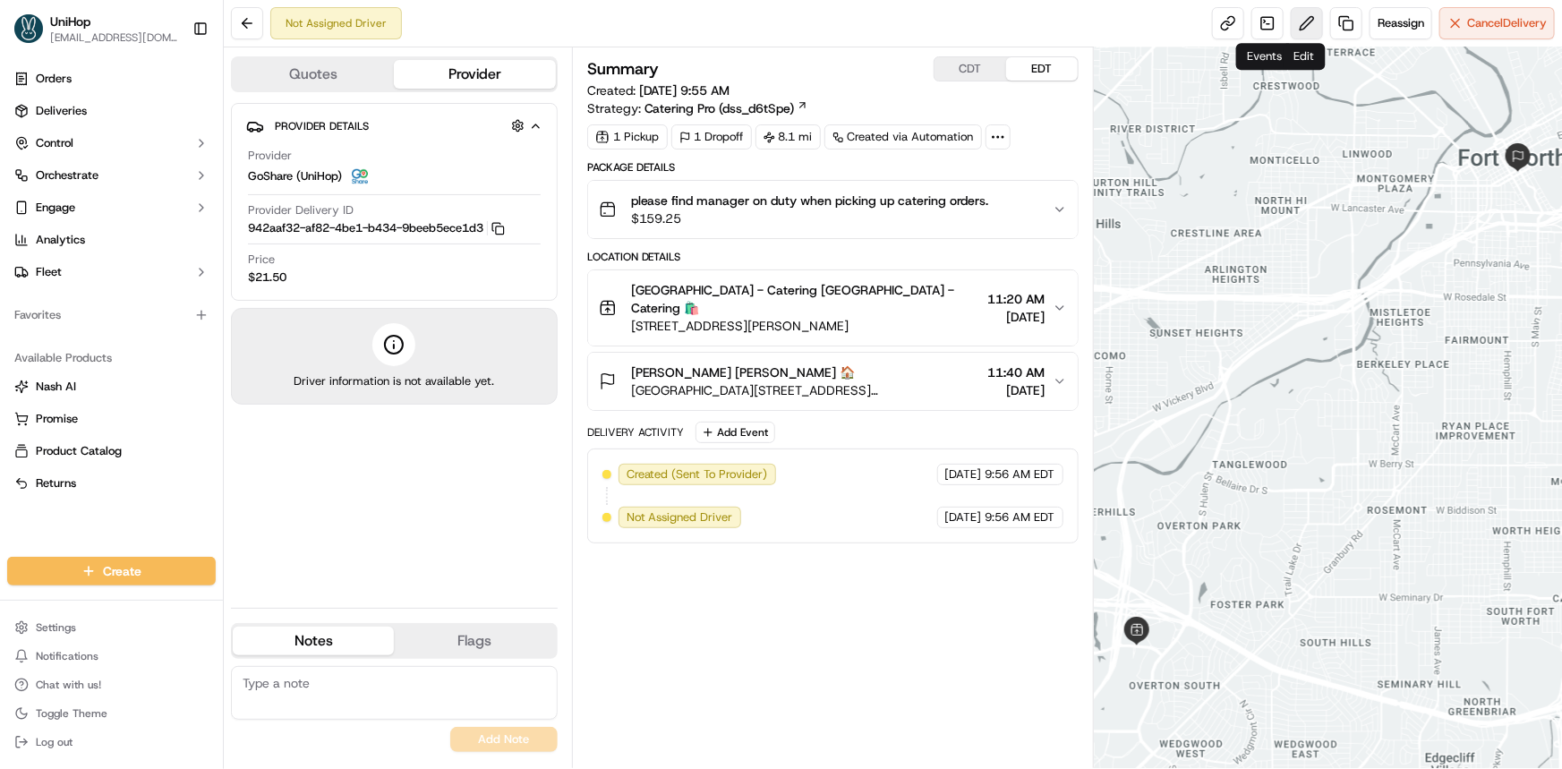
click at [1307, 28] on button at bounding box center [1306, 23] width 32 height 32
click at [1370, 387] on div at bounding box center [1328, 407] width 468 height 720
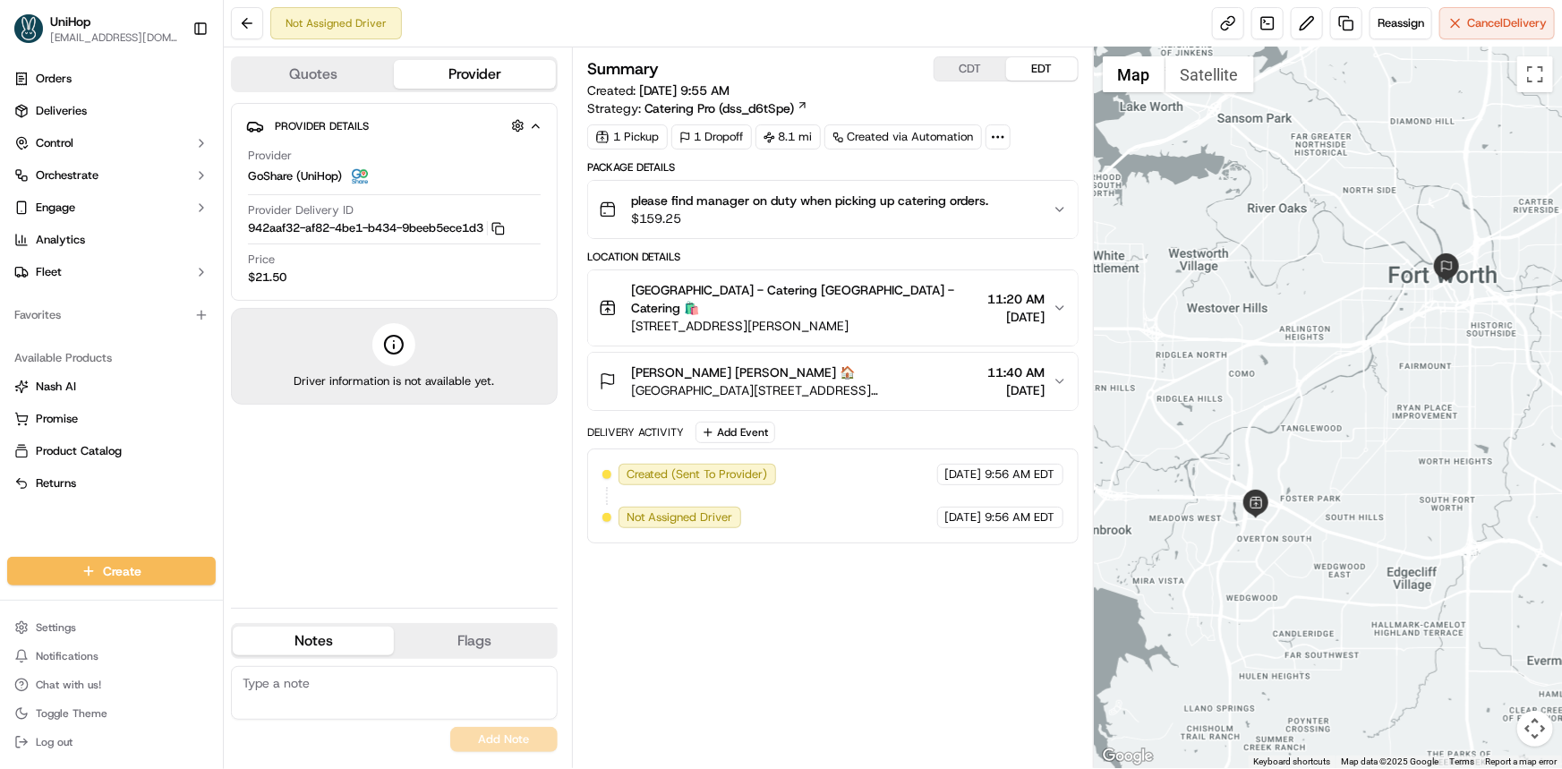
click at [980, 72] on button "CDT" at bounding box center [970, 68] width 72 height 23
drag, startPoint x: 999, startPoint y: 282, endPoint x: 1043, endPoint y: 286, distance: 44.1
click at [1043, 290] on span "10:20 AM" at bounding box center [1016, 299] width 57 height 18
copy span "10:20 AM"
drag, startPoint x: 87, startPoint y: 520, endPoint x: 685, endPoint y: 540, distance: 599.0
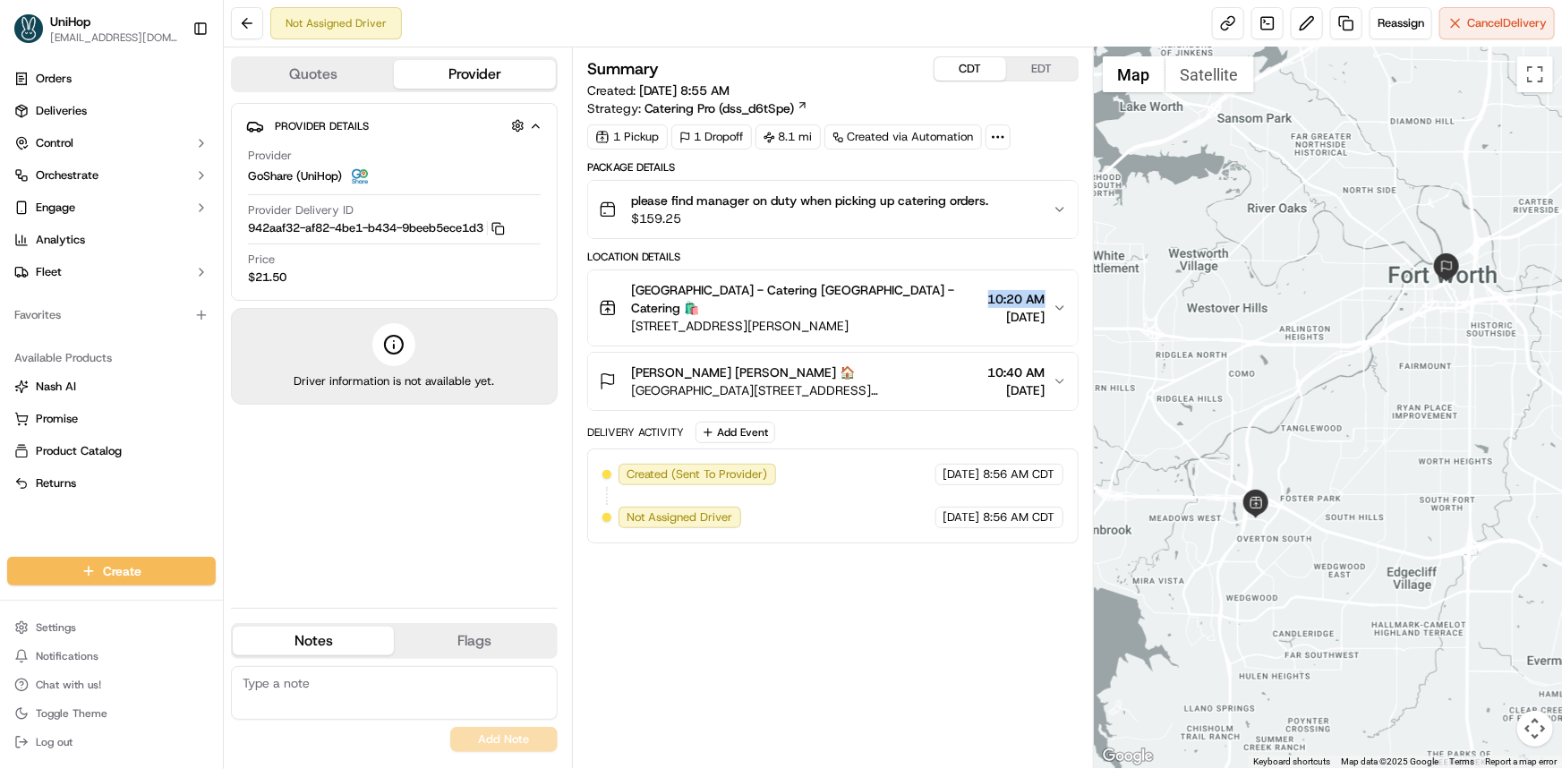
click at [87, 520] on div "Orders Deliveries Control Orchestrate Engage Analytics Fleet Favorites Availabl…" at bounding box center [111, 299] width 223 height 485
drag, startPoint x: 1300, startPoint y: 422, endPoint x: 1265, endPoint y: 423, distance: 35.8
click at [1265, 423] on div at bounding box center [1328, 407] width 468 height 720
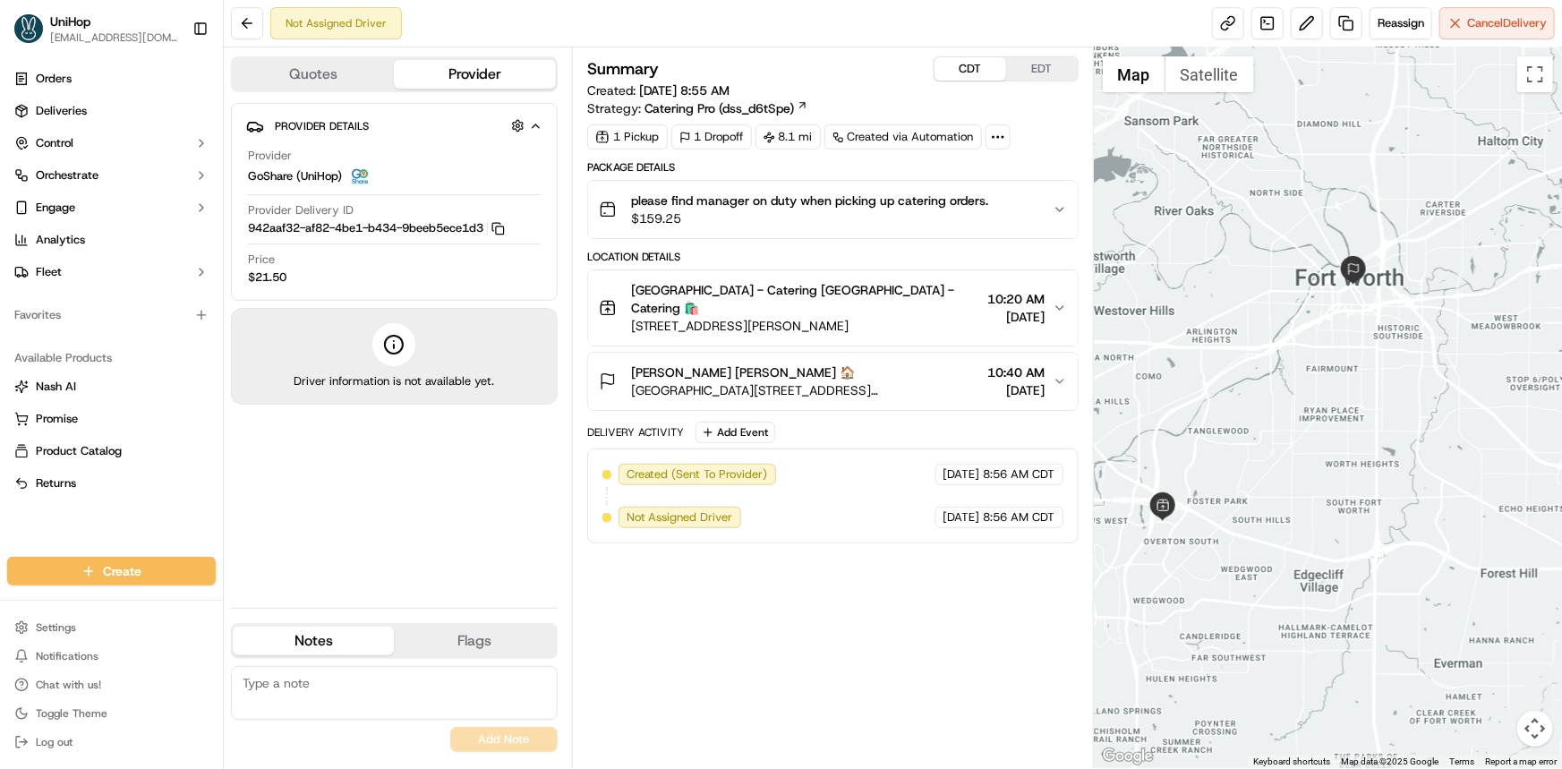
drag, startPoint x: 1300, startPoint y: 437, endPoint x: 1314, endPoint y: 437, distance: 13.4
click at [1314, 437] on div at bounding box center [1328, 407] width 468 height 720
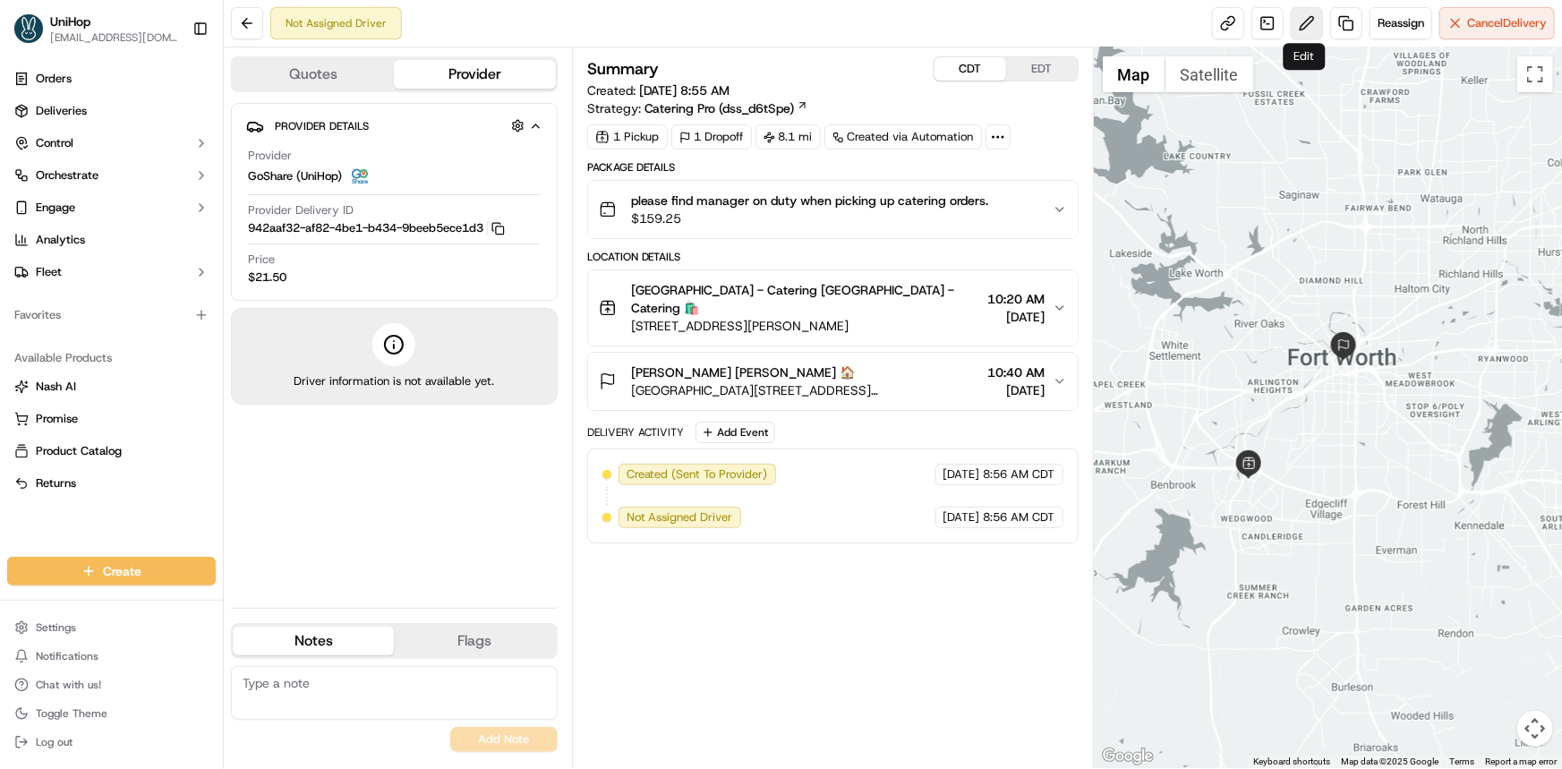
click at [1306, 18] on button at bounding box center [1306, 23] width 32 height 32
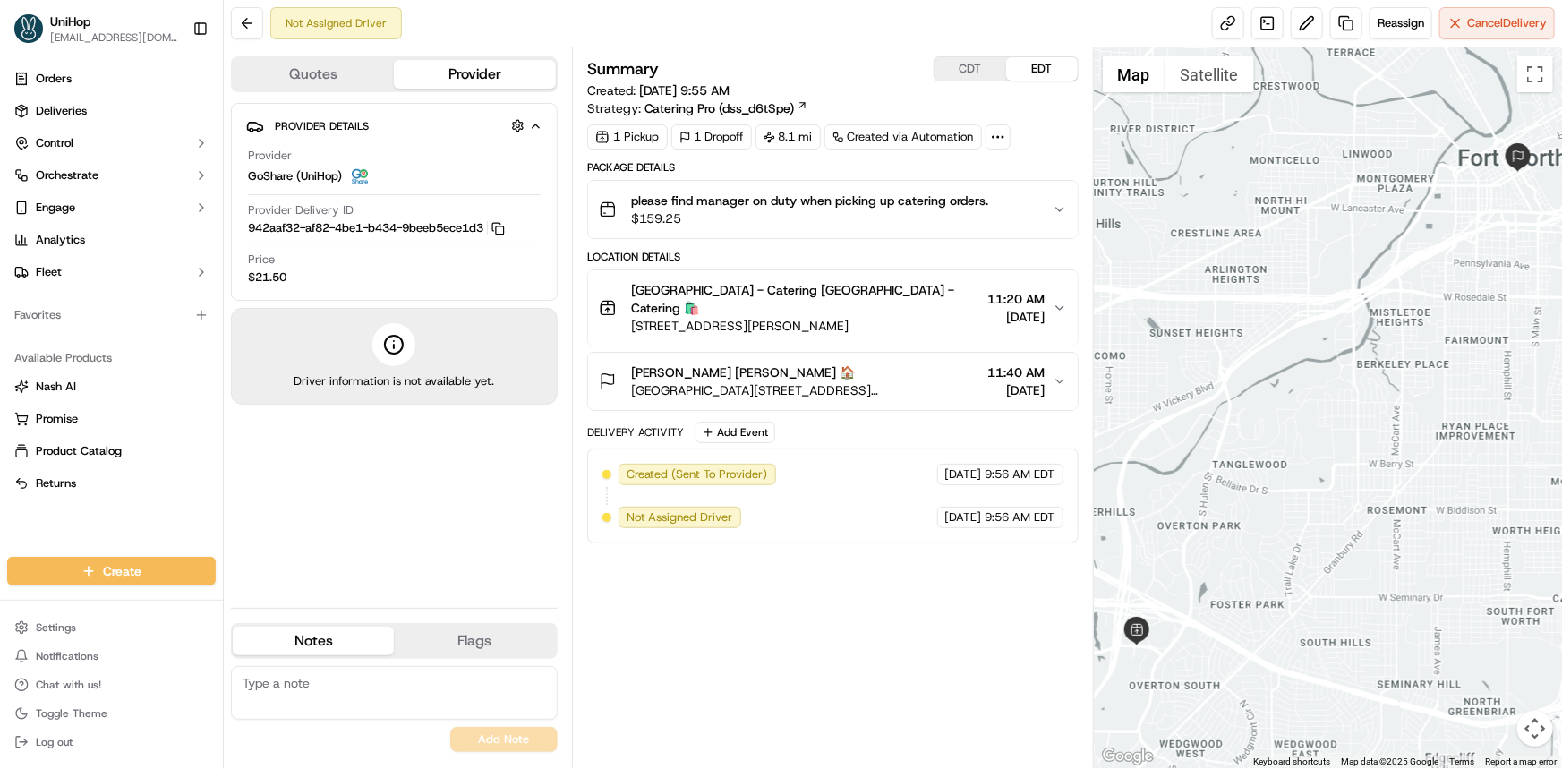
drag, startPoint x: 1319, startPoint y: 491, endPoint x: 1286, endPoint y: 492, distance: 33.1
click at [1284, 486] on div at bounding box center [1328, 407] width 468 height 720
